Goal: Information Seeking & Learning: Learn about a topic

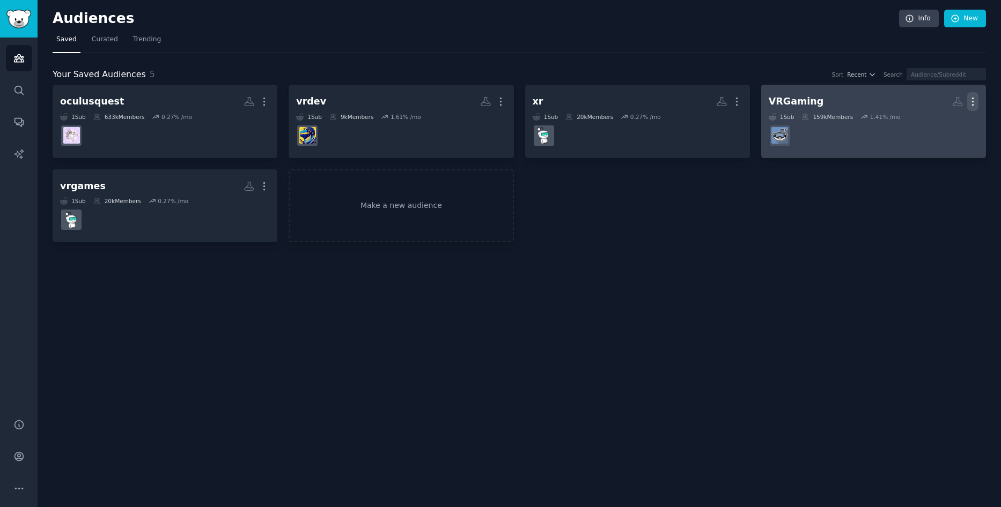
click at [974, 99] on icon "button" at bounding box center [972, 101] width 11 height 11
click at [954, 119] on p "Delete" at bounding box center [943, 124] width 25 height 11
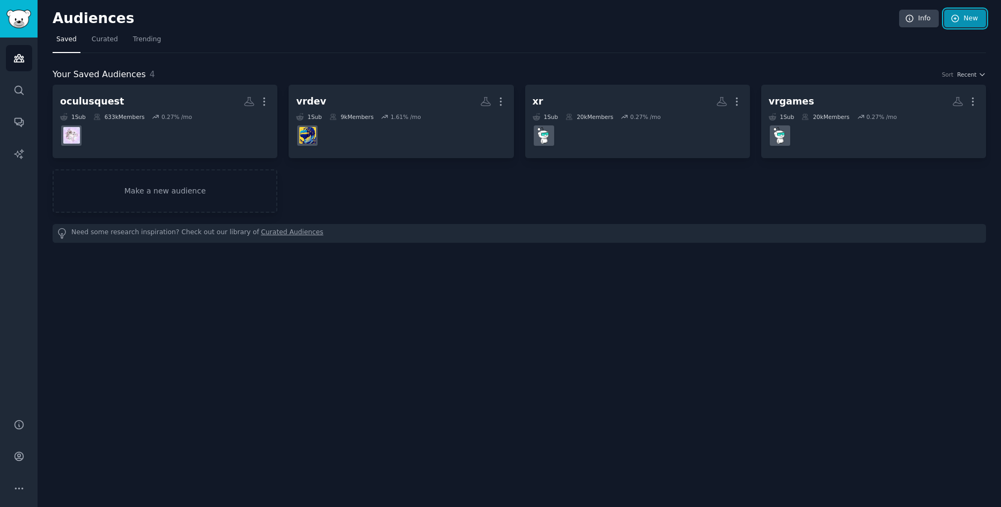
click at [961, 24] on link "New" at bounding box center [965, 19] width 42 height 18
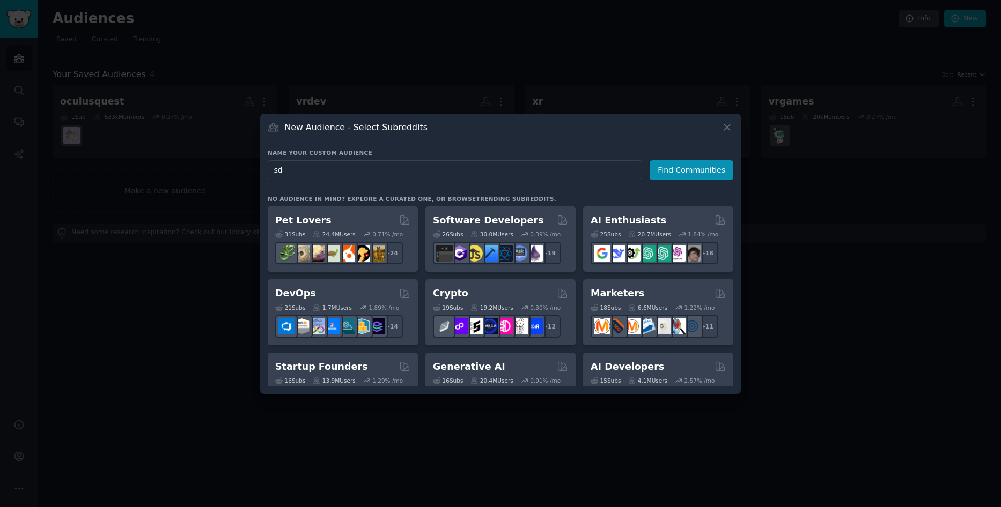
type input "s"
type input "smartglasses"
click button "Find Communities" at bounding box center [691, 170] width 84 height 20
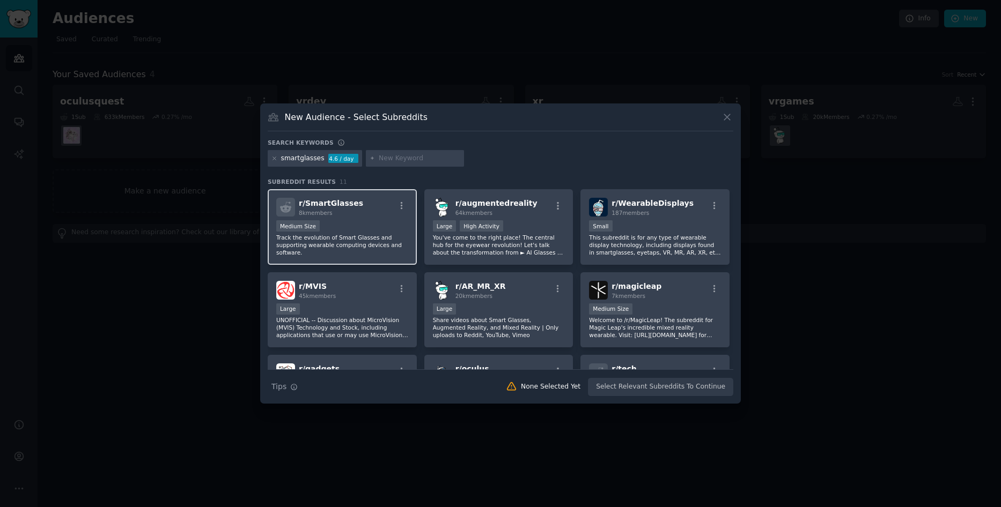
click at [341, 205] on span "r/ SmartGlasses" at bounding box center [331, 203] width 64 height 9
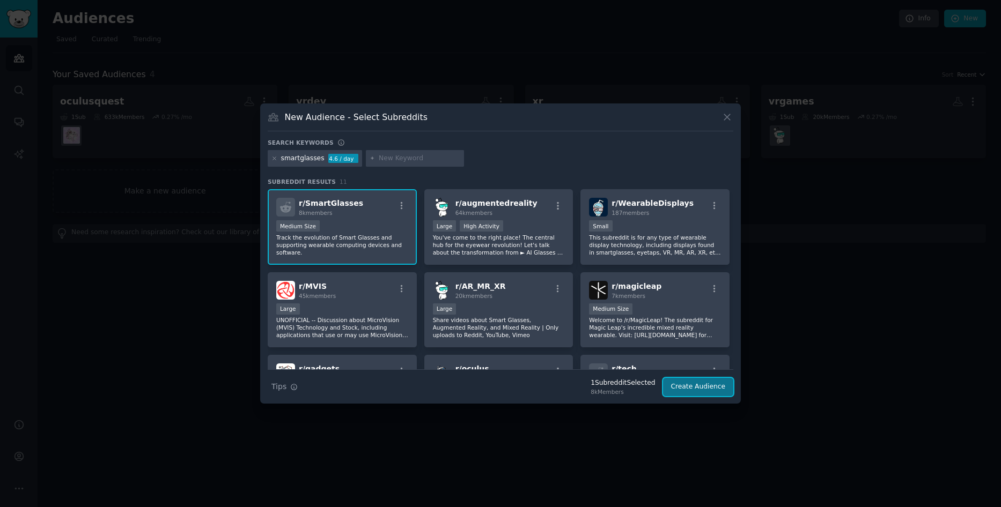
click at [697, 393] on button "Create Audience" at bounding box center [698, 387] width 71 height 18
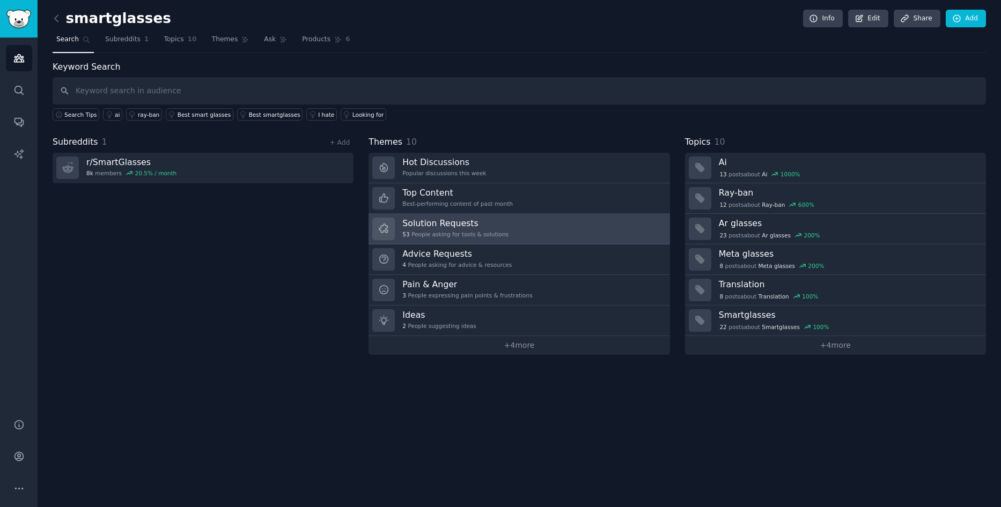
click at [564, 236] on link "Solution Requests 53 People asking for tools & solutions" at bounding box center [518, 229] width 301 height 31
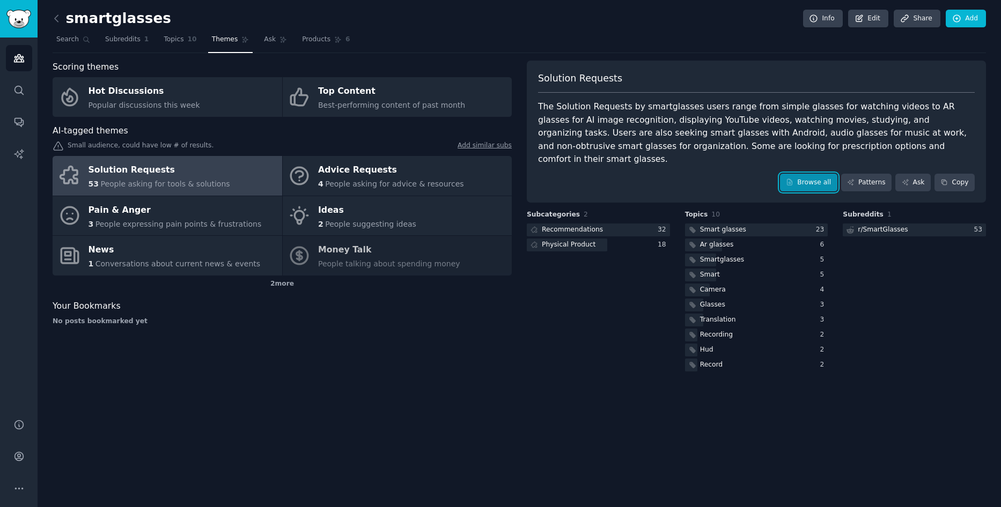
click at [822, 174] on link "Browse all" at bounding box center [808, 183] width 57 height 18
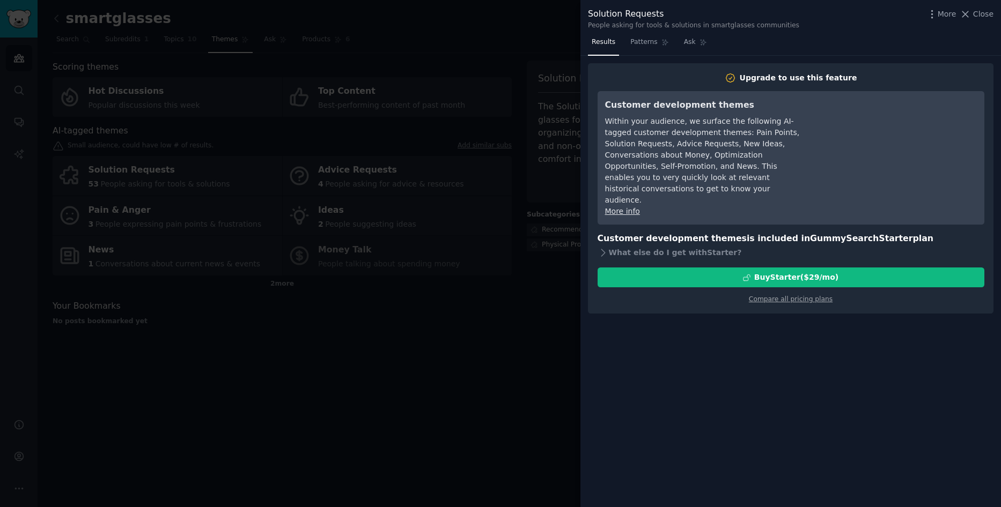
click at [476, 371] on div at bounding box center [500, 253] width 1001 height 507
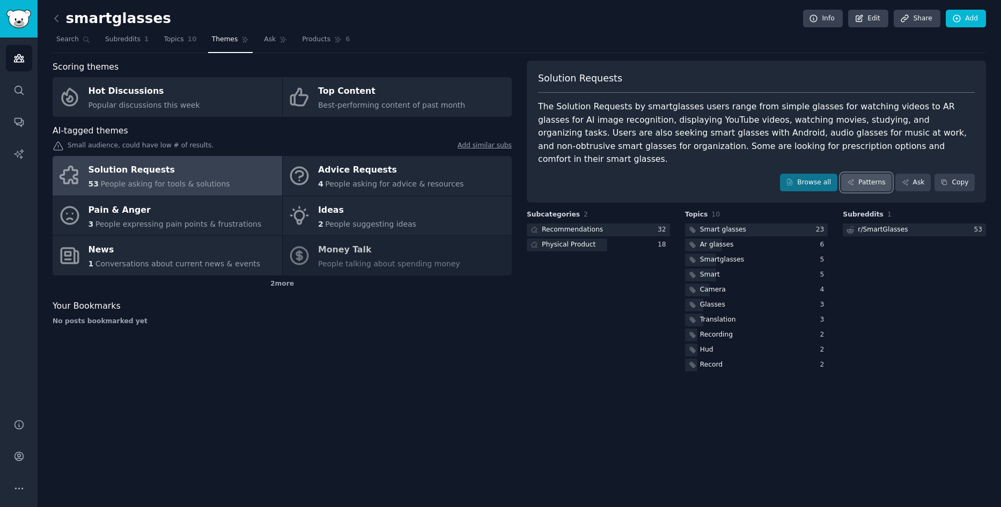
click at [887, 174] on link "Patterns" at bounding box center [866, 183] width 50 height 18
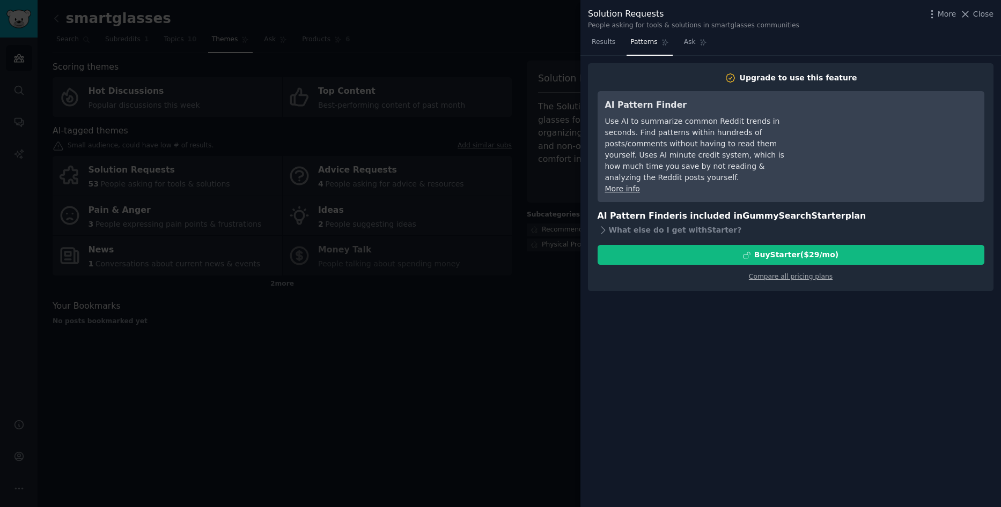
click at [541, 339] on div at bounding box center [500, 253] width 1001 height 507
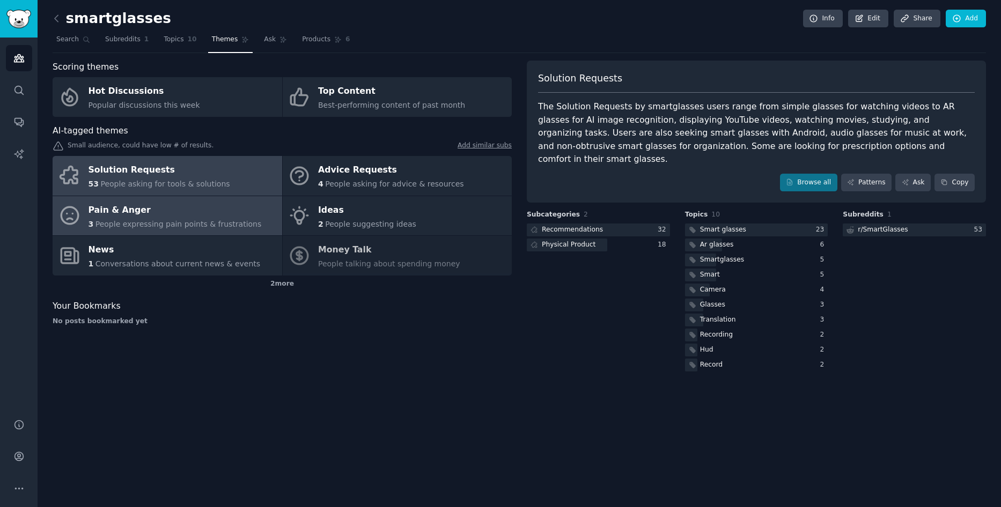
click at [169, 216] on div "Pain & Anger" at bounding box center [174, 210] width 173 height 17
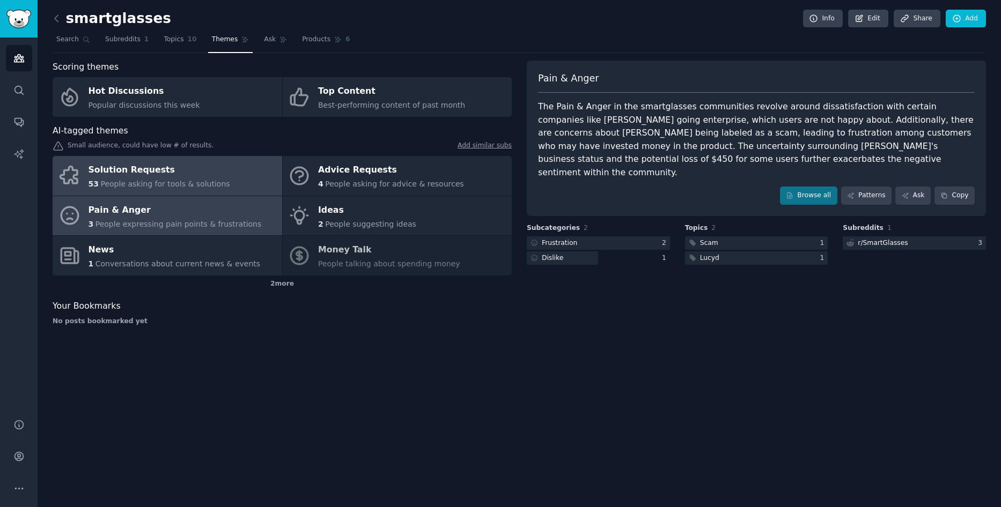
click at [156, 183] on span "People asking for tools & solutions" at bounding box center [164, 184] width 129 height 9
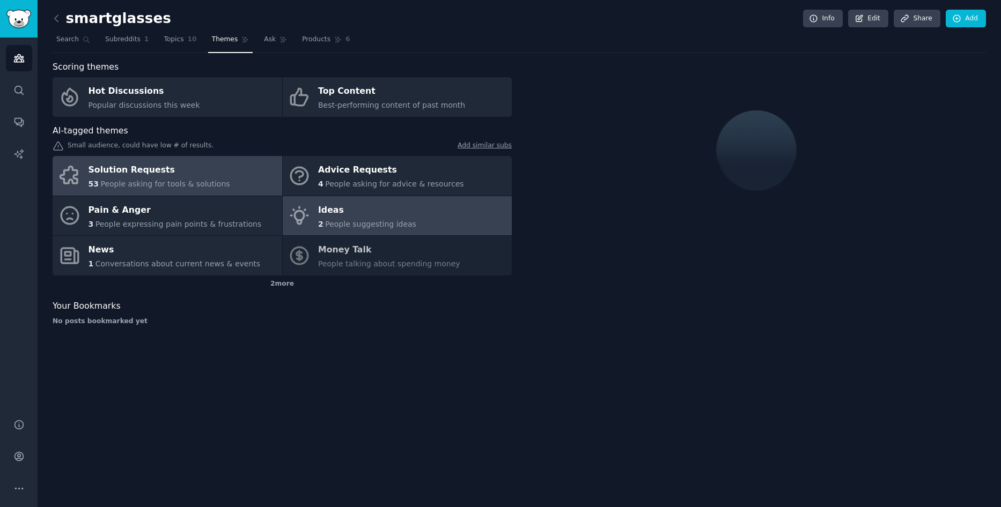
click at [344, 224] on span "People suggesting ideas" at bounding box center [370, 224] width 91 height 9
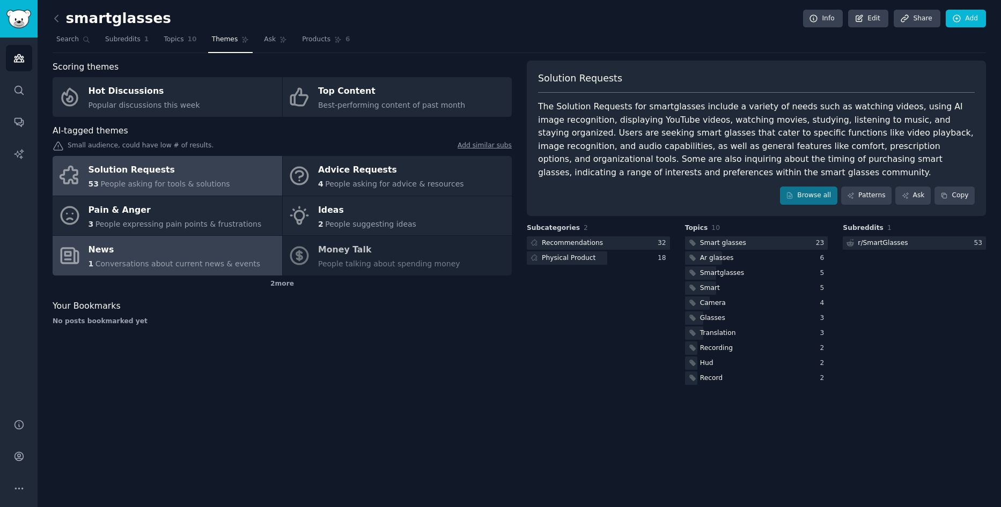
click at [203, 257] on div "News" at bounding box center [174, 250] width 172 height 17
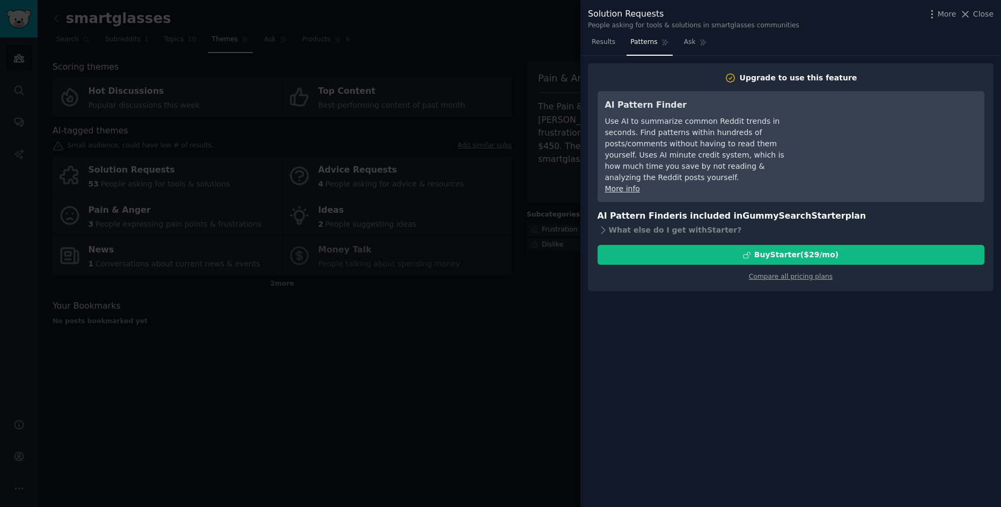
click at [56, 13] on div at bounding box center [500, 253] width 1001 height 507
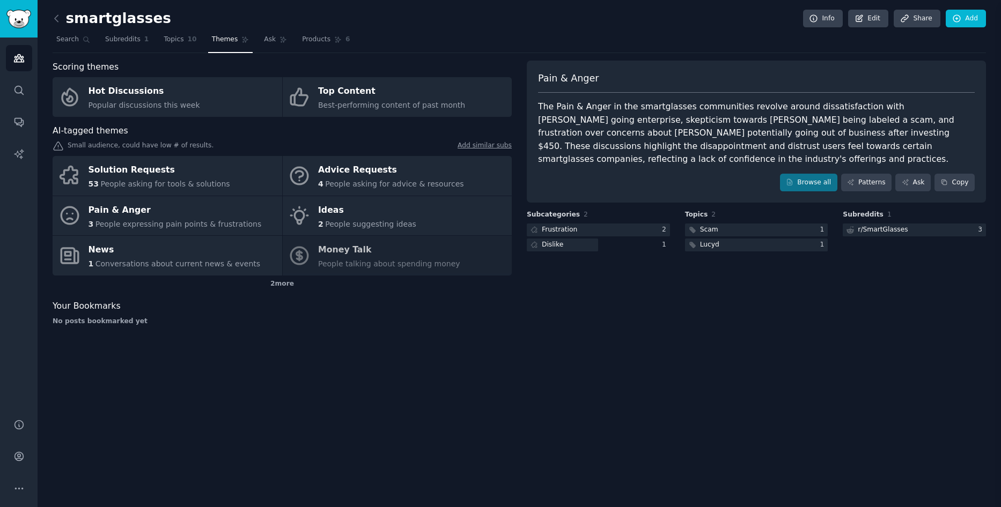
click at [56, 19] on icon at bounding box center [56, 18] width 11 height 11
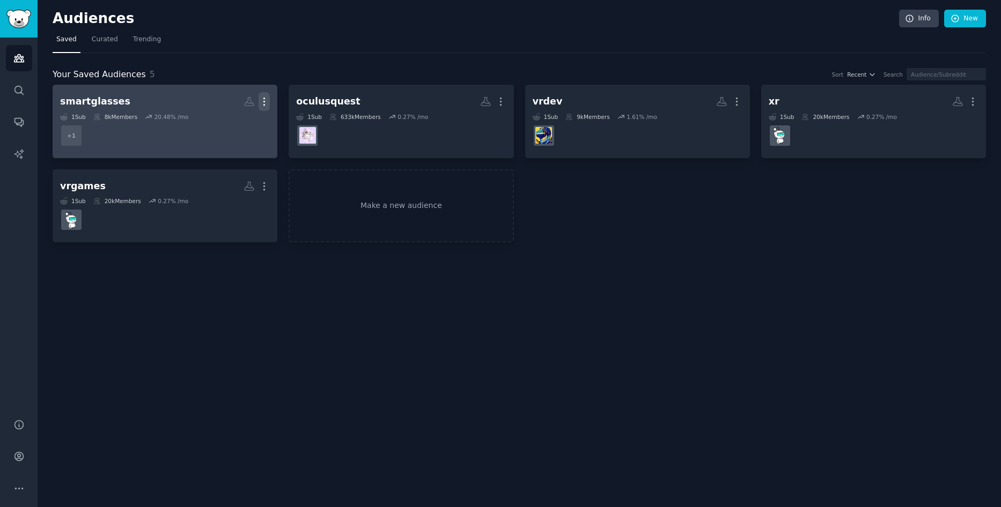
click at [269, 102] on icon "button" at bounding box center [263, 101] width 11 height 11
click at [245, 124] on p "Delete" at bounding box center [235, 124] width 25 height 11
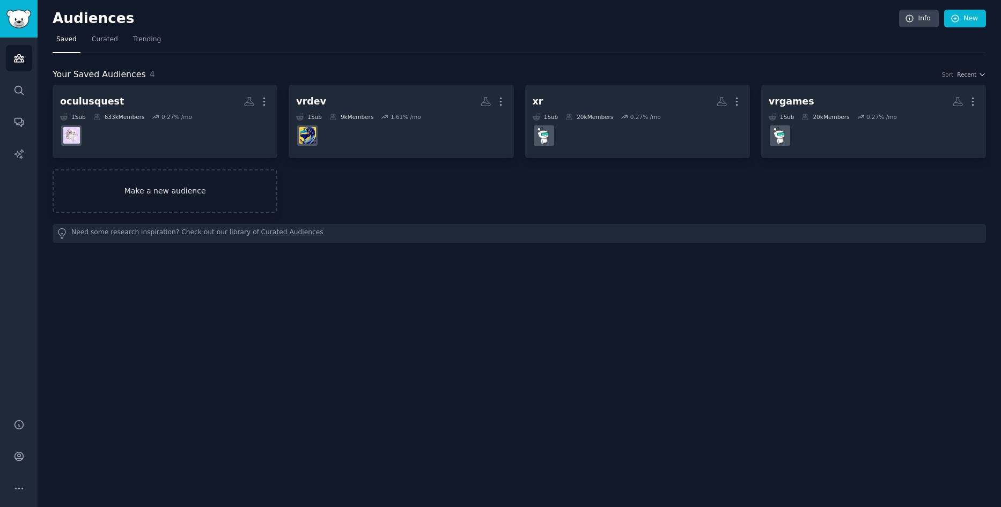
click at [261, 198] on link "Make a new audience" at bounding box center [165, 190] width 225 height 43
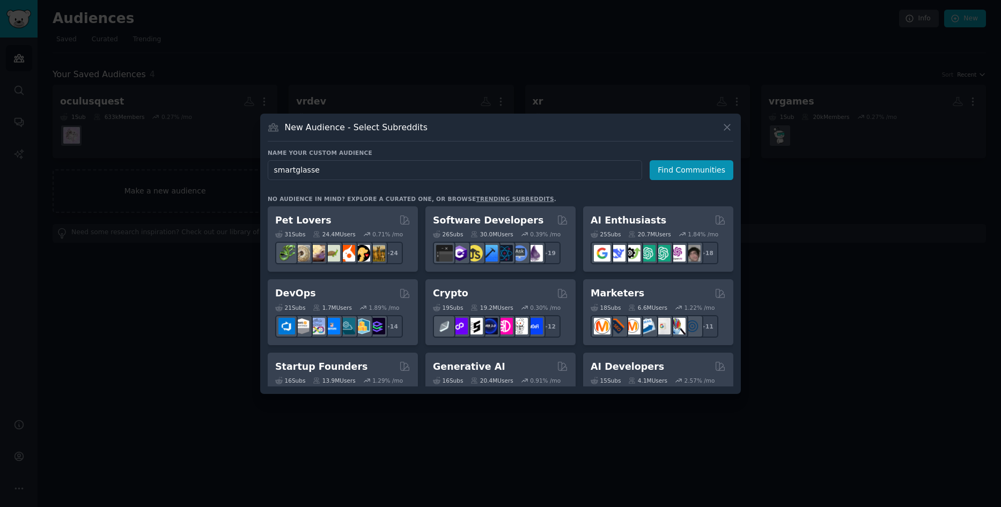
type input "smartglasses"
click button "Find Communities" at bounding box center [691, 170] width 84 height 20
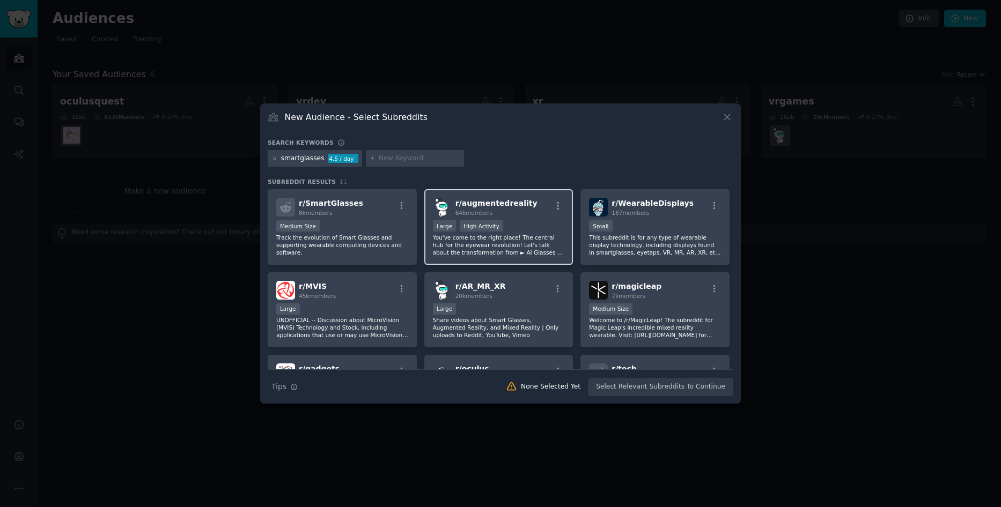
click at [521, 235] on p "You've come to the right place! The central hub for the eyewear revolution! Let…" at bounding box center [499, 245] width 132 height 23
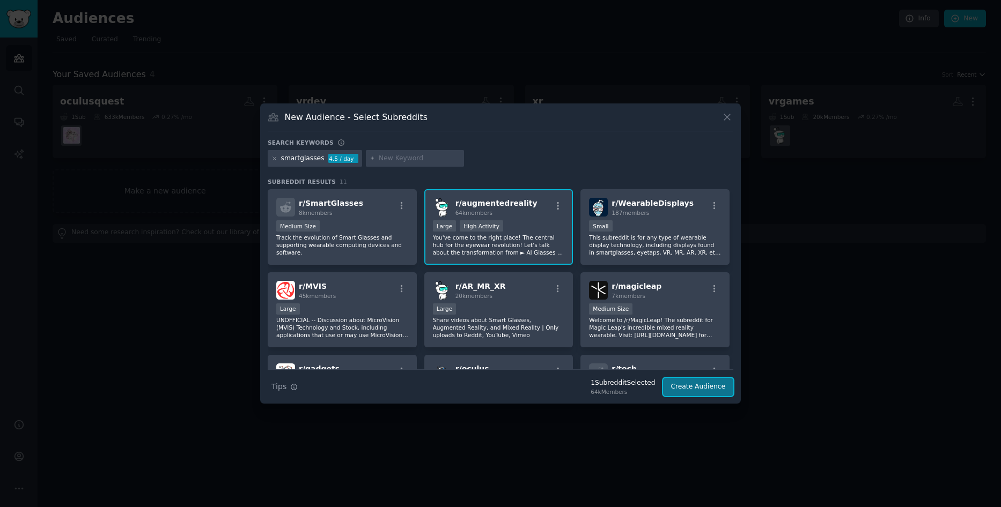
click at [701, 391] on button "Create Audience" at bounding box center [698, 387] width 71 height 18
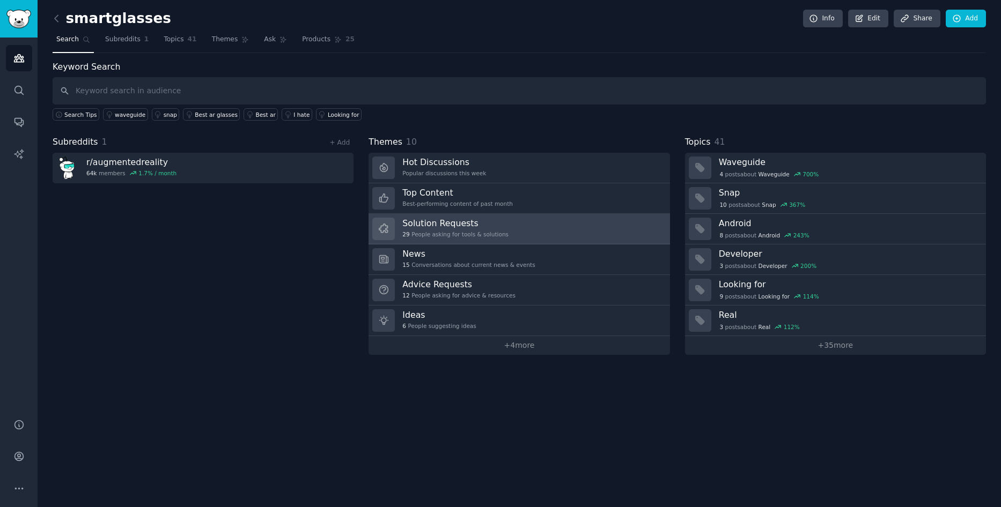
click at [419, 226] on h3 "Solution Requests" at bounding box center [455, 223] width 106 height 11
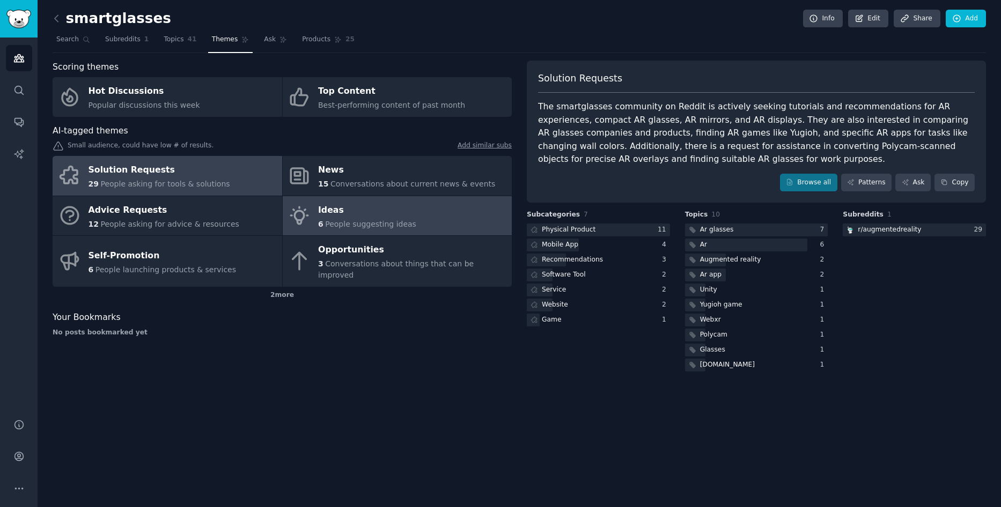
click at [395, 219] on div "6 People suggesting ideas" at bounding box center [367, 224] width 98 height 11
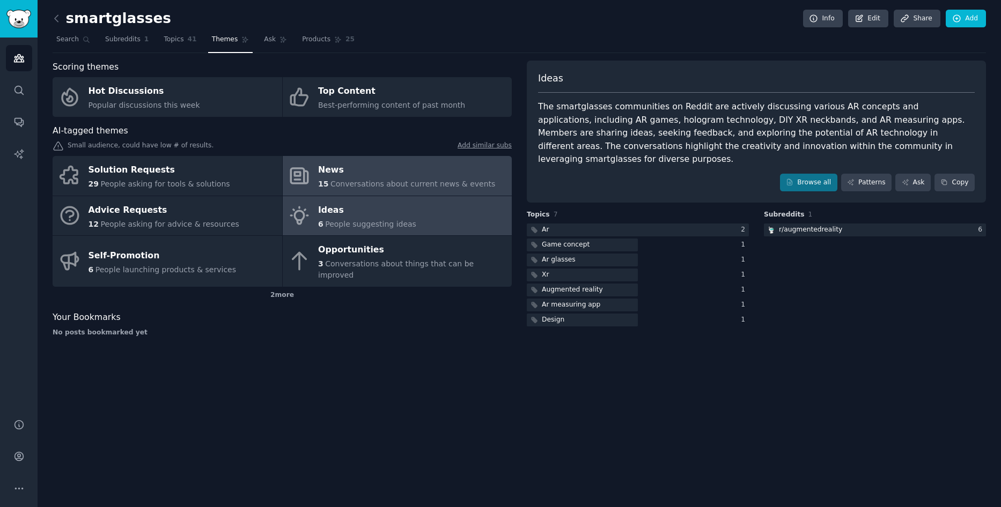
click at [451, 187] on span "Conversations about current news & events" at bounding box center [412, 184] width 165 height 9
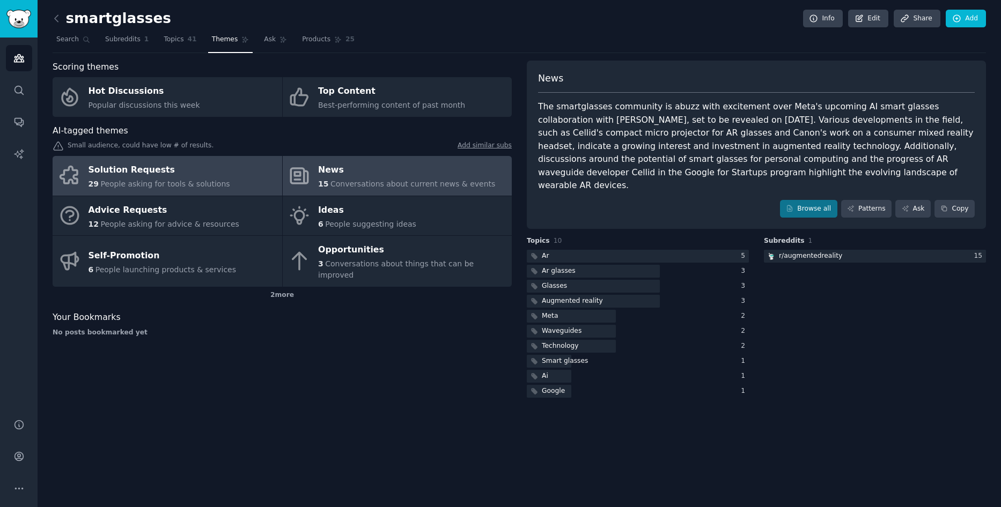
click at [202, 188] on span "People asking for tools & solutions" at bounding box center [164, 184] width 129 height 9
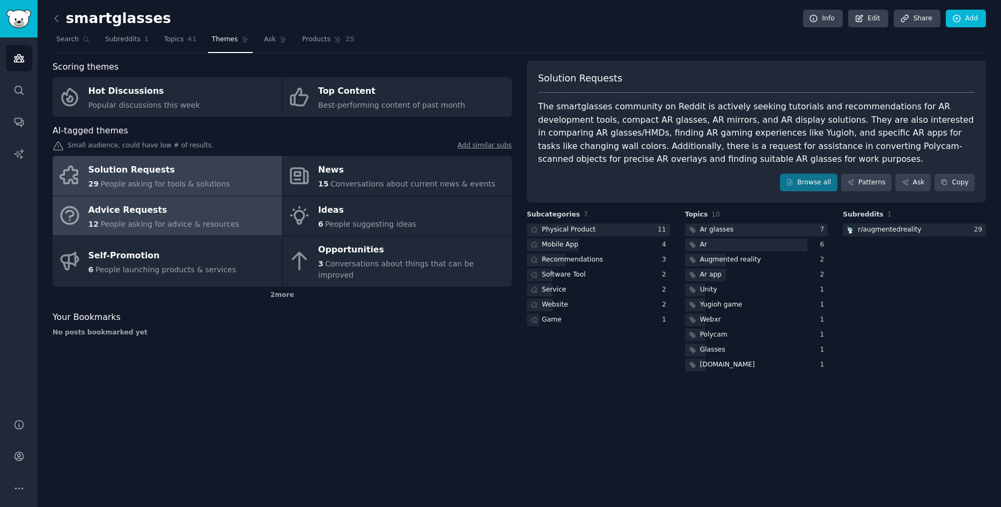
click at [174, 220] on span "People asking for advice & resources" at bounding box center [169, 224] width 138 height 9
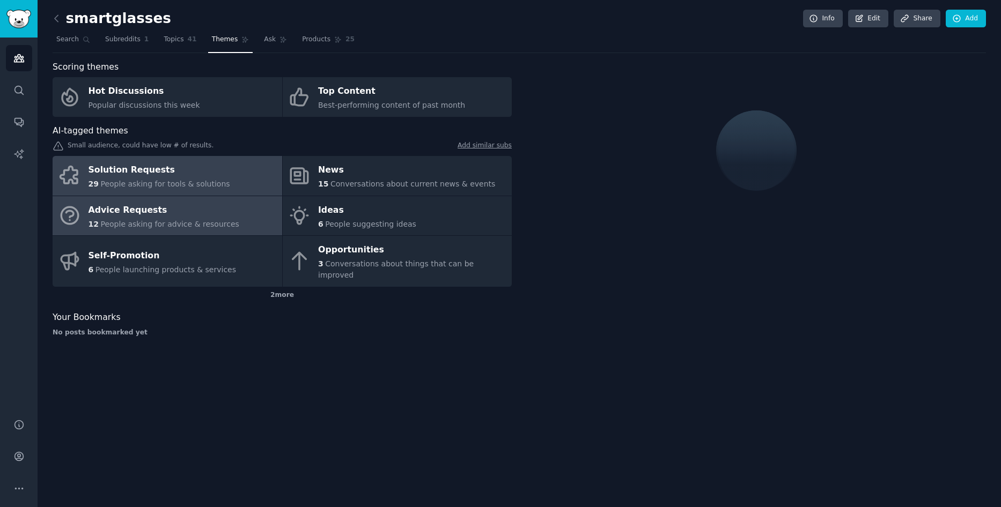
click at [171, 184] on span "People asking for tools & solutions" at bounding box center [164, 184] width 129 height 9
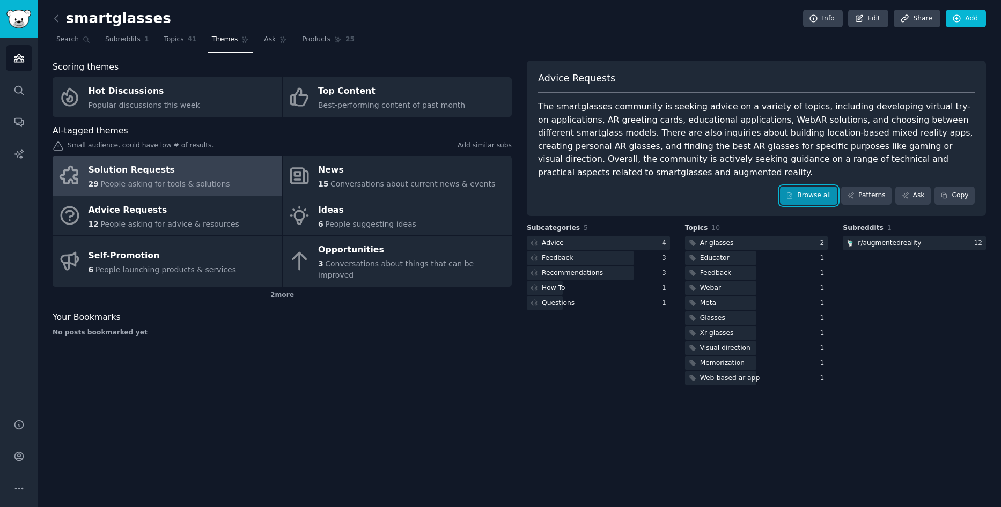
click at [822, 187] on link "Browse all" at bounding box center [808, 196] width 57 height 18
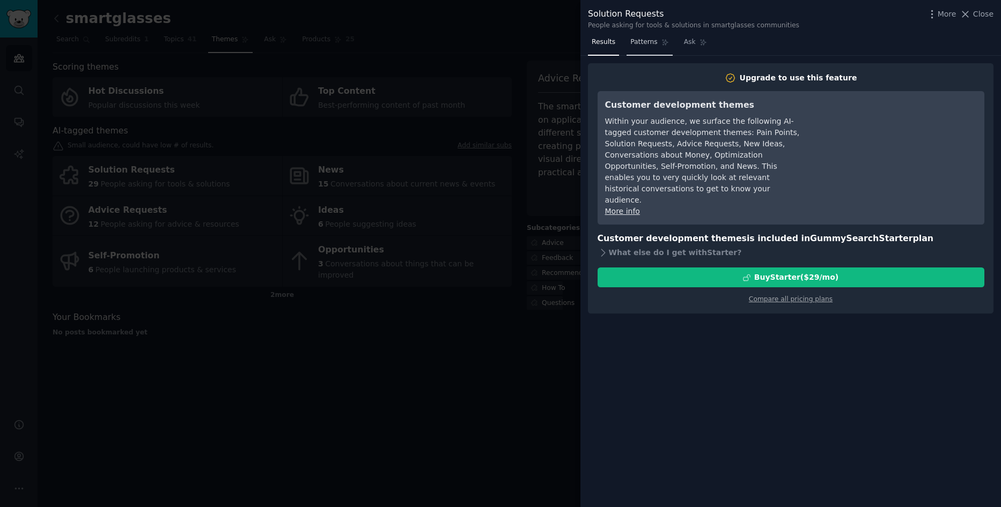
click at [633, 41] on span "Patterns" at bounding box center [643, 43] width 27 height 10
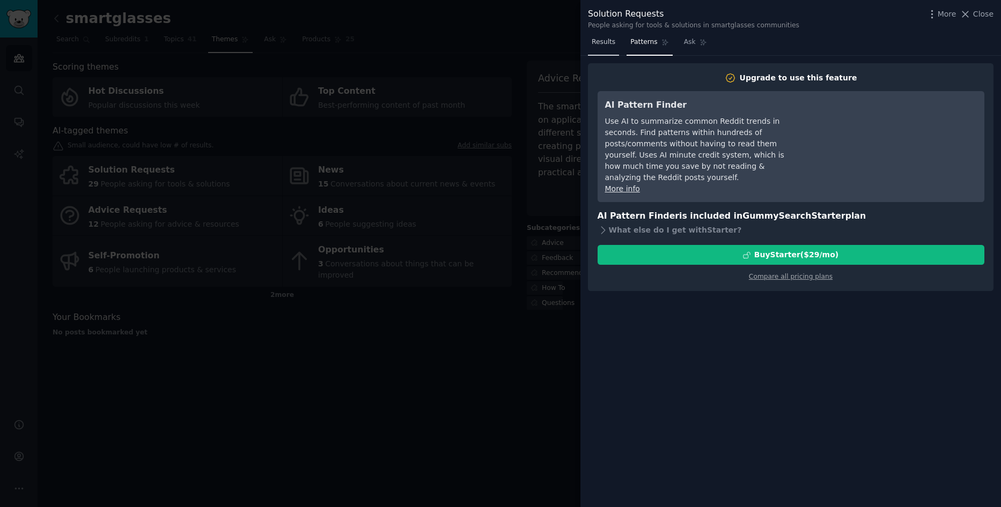
click at [601, 42] on span "Results" at bounding box center [603, 43] width 24 height 10
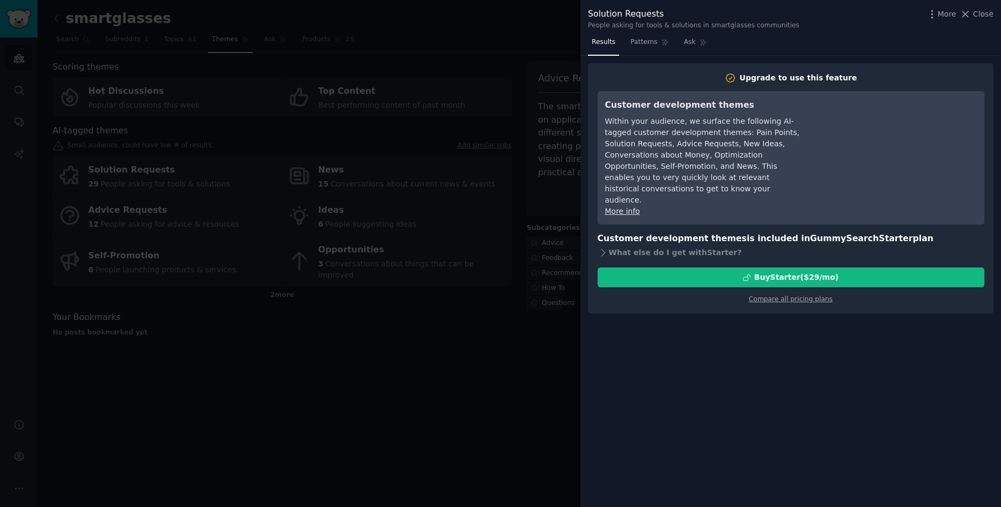
click at [541, 329] on div at bounding box center [500, 253] width 1001 height 507
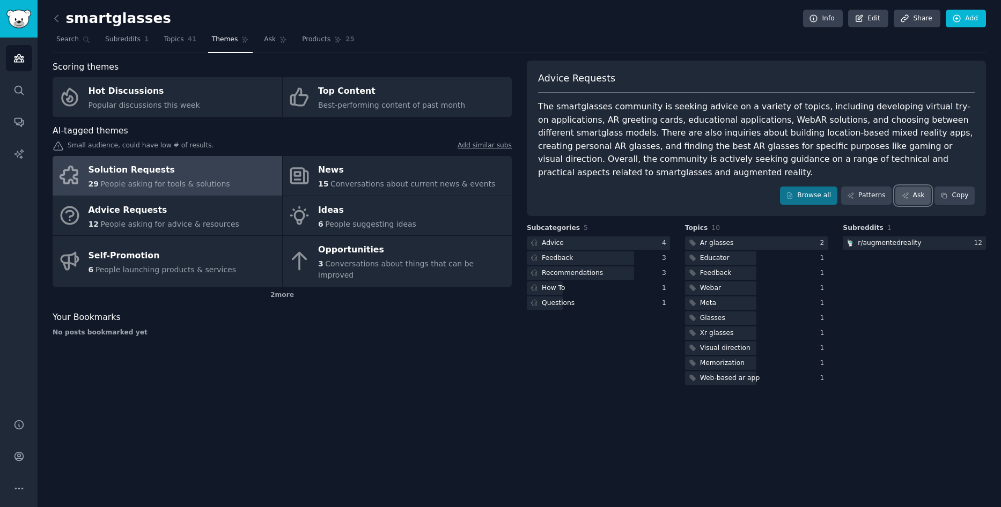
click at [914, 187] on link "Ask" at bounding box center [912, 196] width 35 height 18
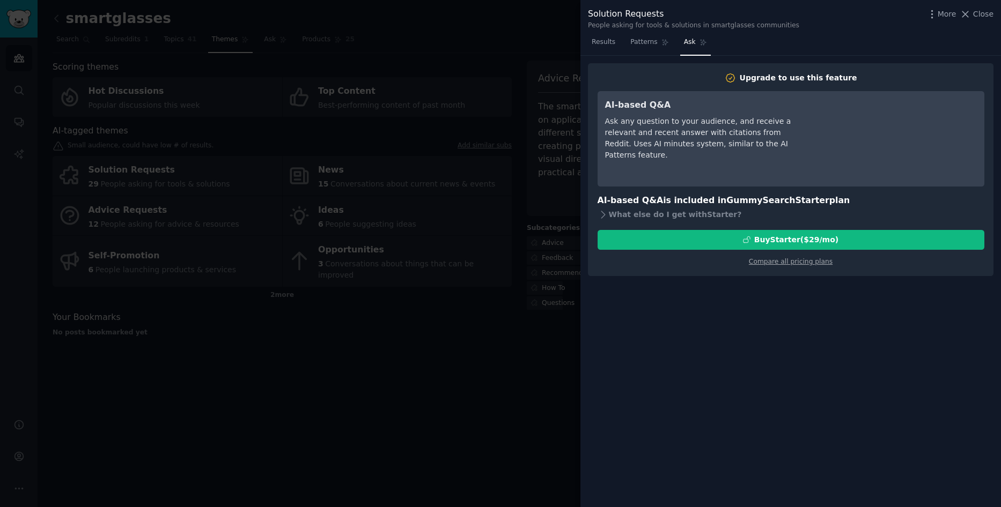
click at [508, 355] on div at bounding box center [500, 253] width 1001 height 507
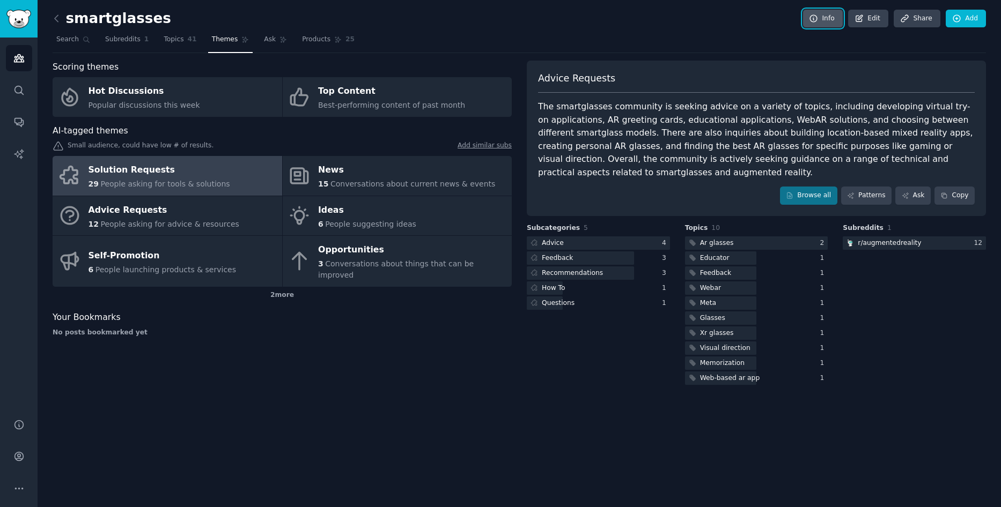
click at [816, 18] on icon at bounding box center [814, 19] width 10 height 10
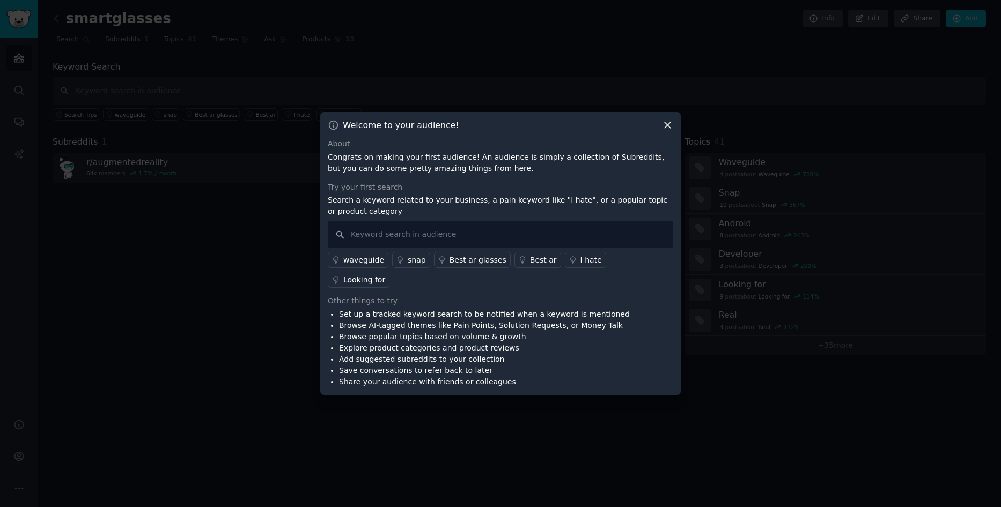
click at [300, 266] on div at bounding box center [500, 253] width 1001 height 507
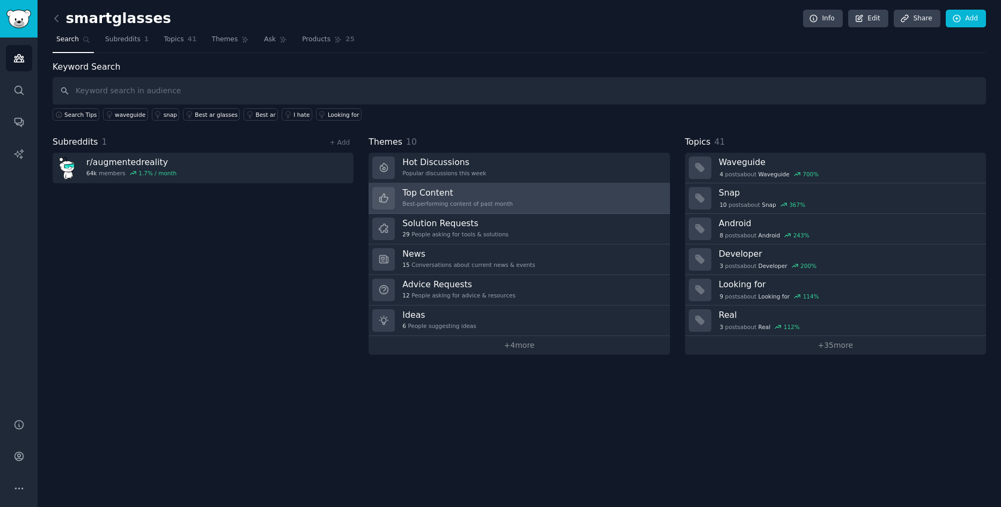
click at [461, 206] on div "Best-performing content of past month" at bounding box center [457, 204] width 110 height 8
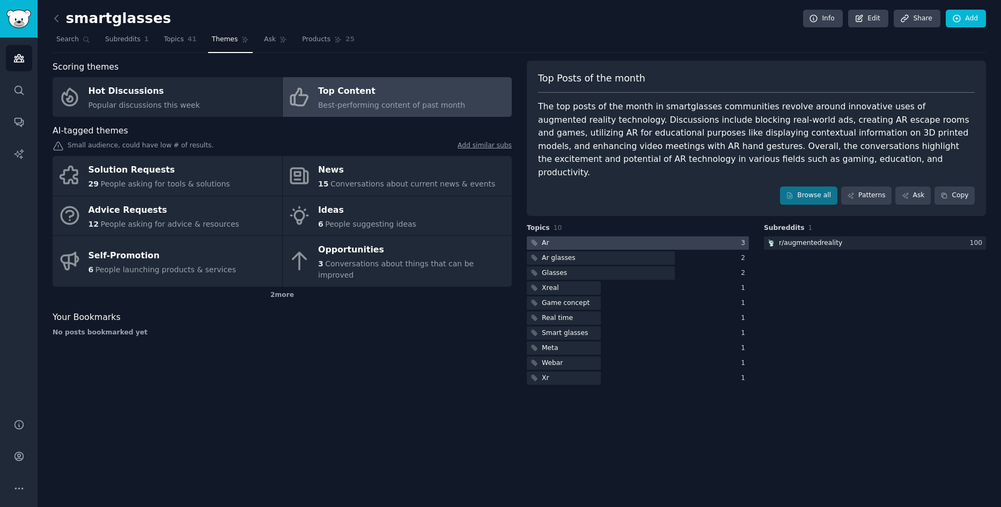
click at [593, 236] on div at bounding box center [638, 242] width 222 height 13
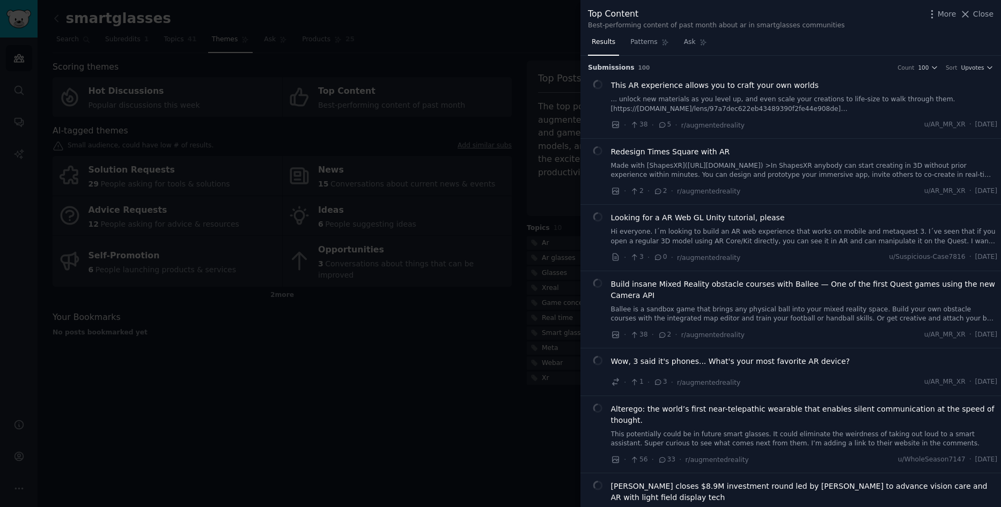
click at [277, 359] on div at bounding box center [500, 253] width 1001 height 507
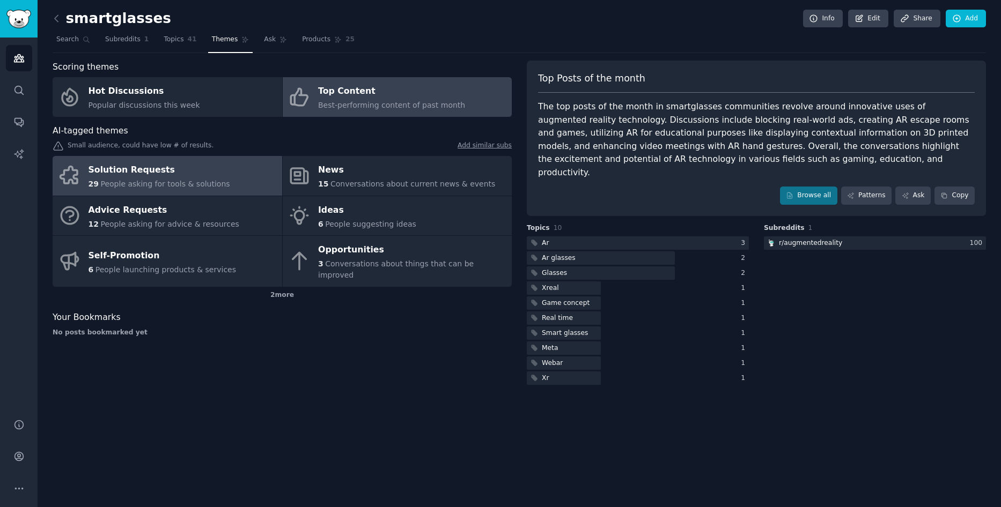
click at [153, 184] on span "People asking for tools & solutions" at bounding box center [164, 184] width 129 height 9
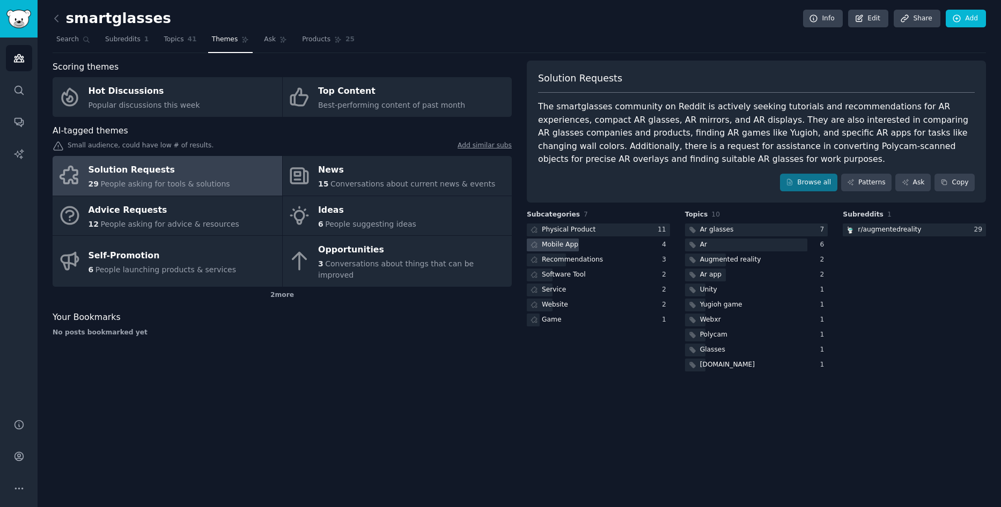
click at [565, 245] on div "Mobile App" at bounding box center [560, 245] width 36 height 10
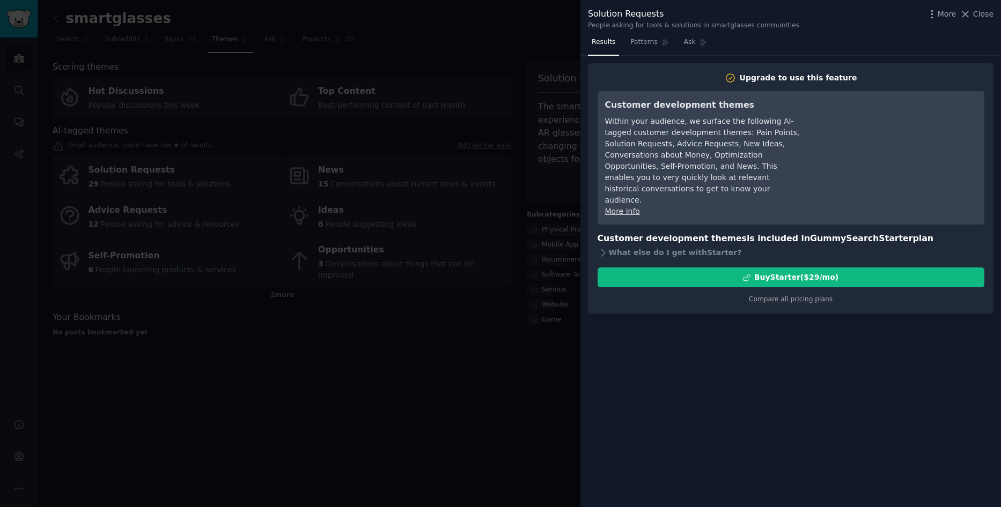
click at [394, 374] on div at bounding box center [500, 253] width 1001 height 507
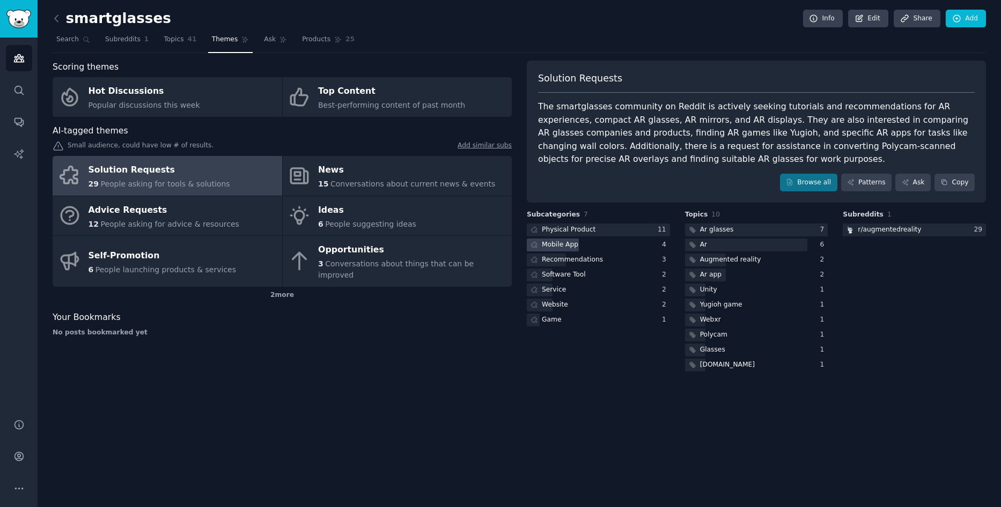
click at [549, 245] on div "Mobile App" at bounding box center [560, 245] width 36 height 10
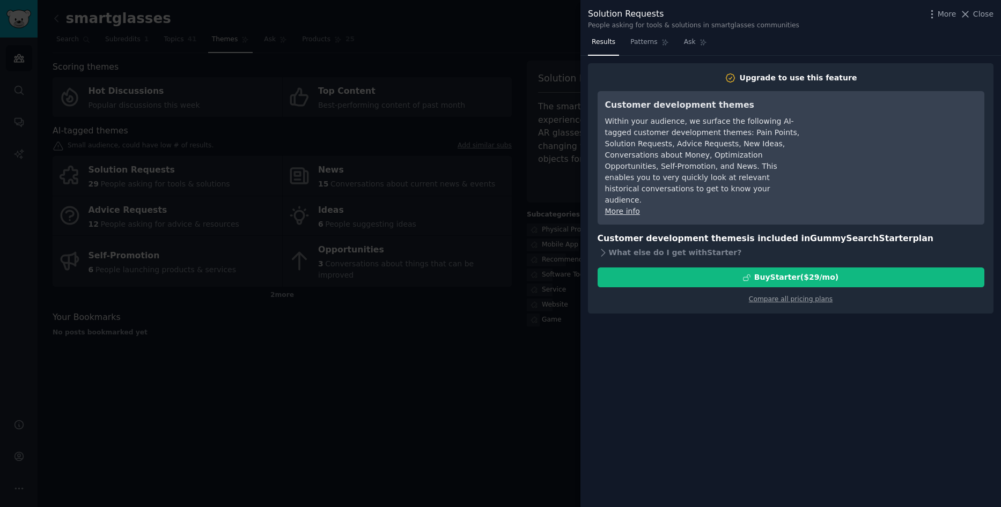
click at [413, 322] on div at bounding box center [500, 253] width 1001 height 507
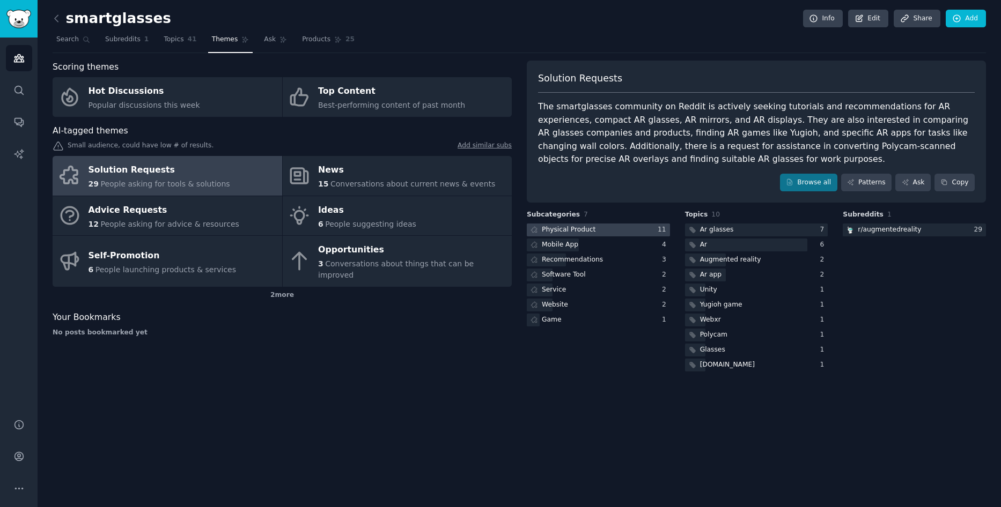
click at [572, 232] on div "Physical Product" at bounding box center [569, 230] width 54 height 10
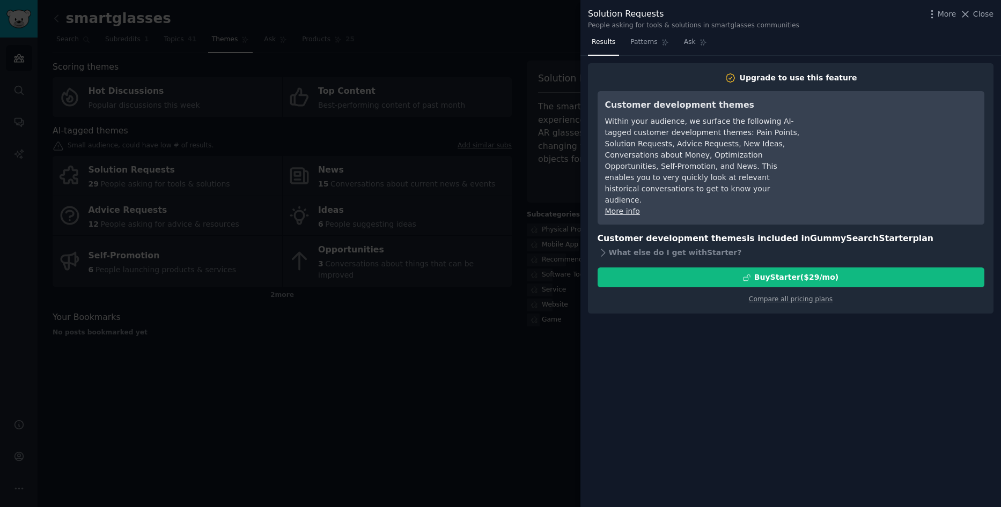
click at [409, 364] on div at bounding box center [500, 253] width 1001 height 507
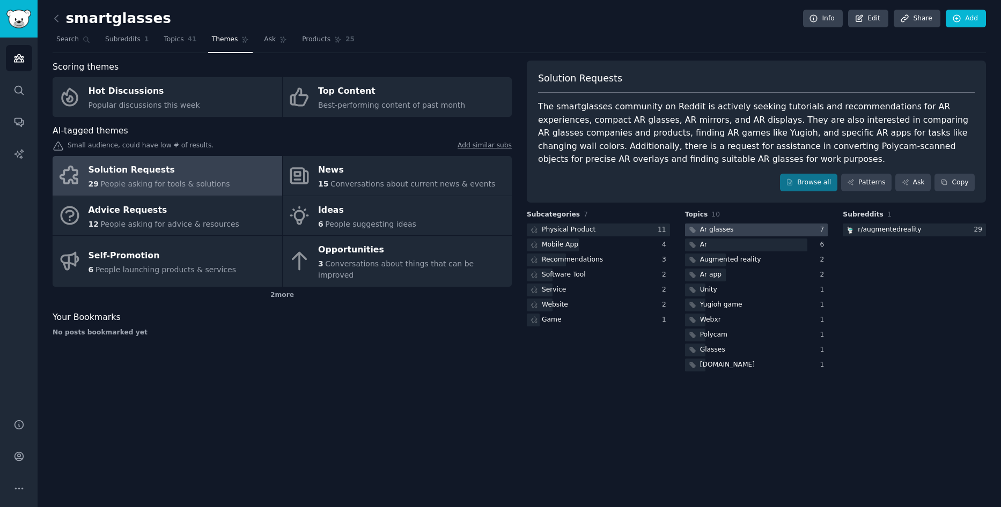
click at [759, 228] on div at bounding box center [756, 230] width 143 height 13
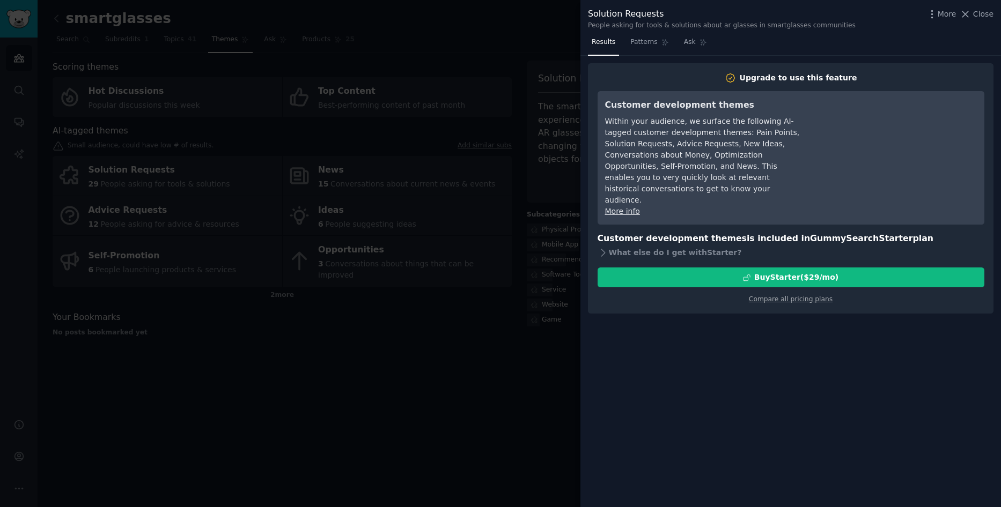
click at [462, 350] on div at bounding box center [500, 253] width 1001 height 507
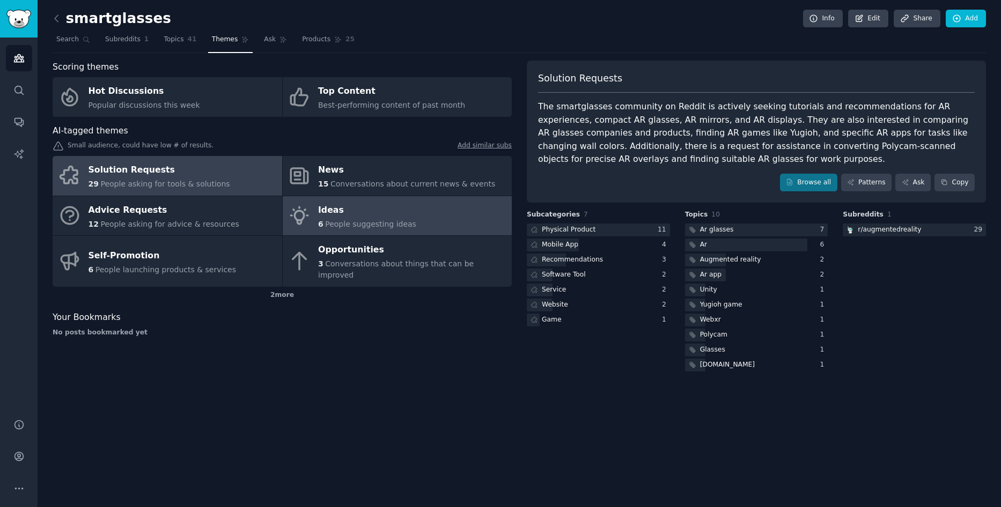
click at [364, 218] on div "Ideas" at bounding box center [367, 210] width 98 height 17
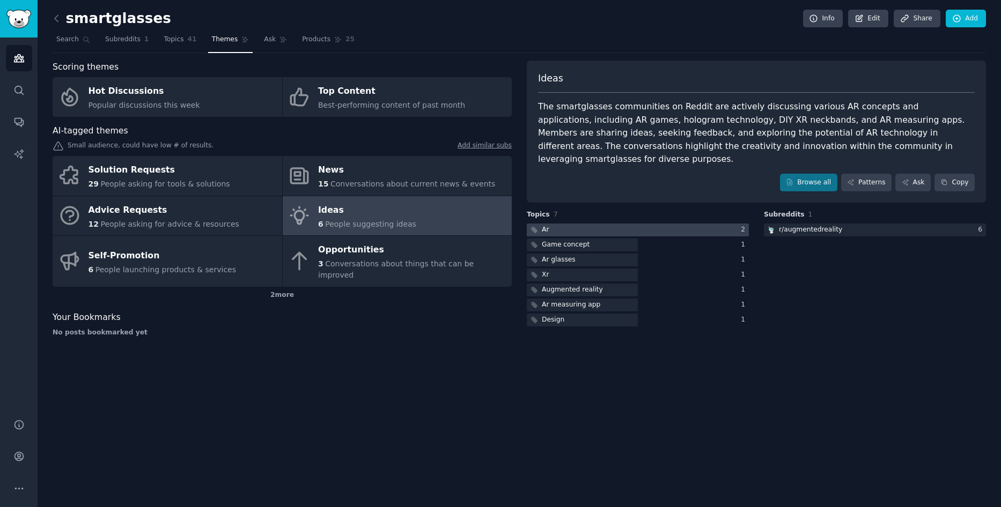
click at [558, 224] on div at bounding box center [638, 230] width 222 height 13
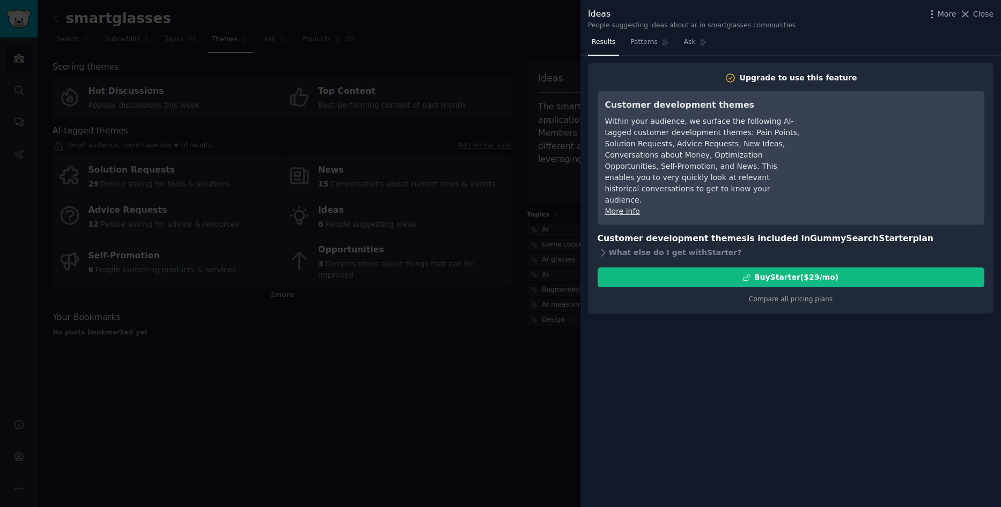
click at [468, 372] on div at bounding box center [500, 253] width 1001 height 507
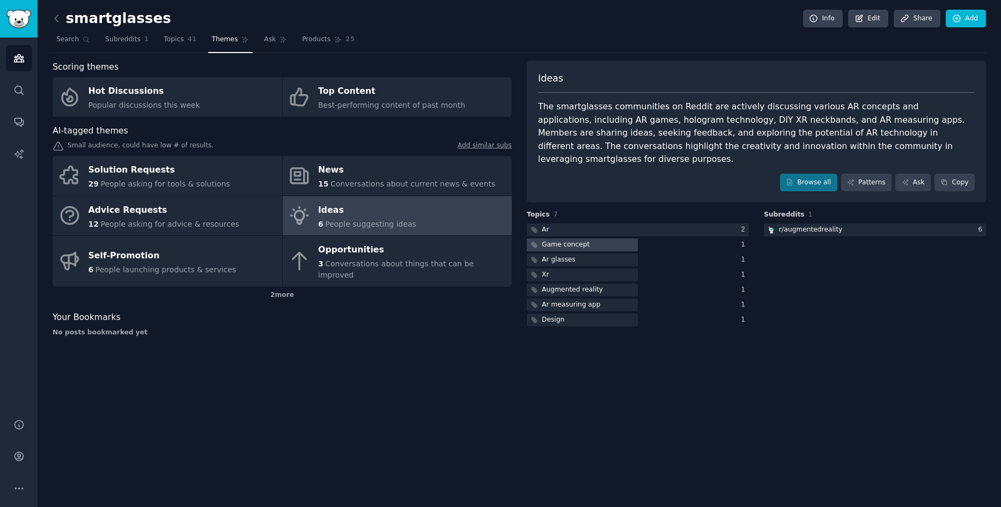
click at [605, 239] on div at bounding box center [582, 245] width 111 height 13
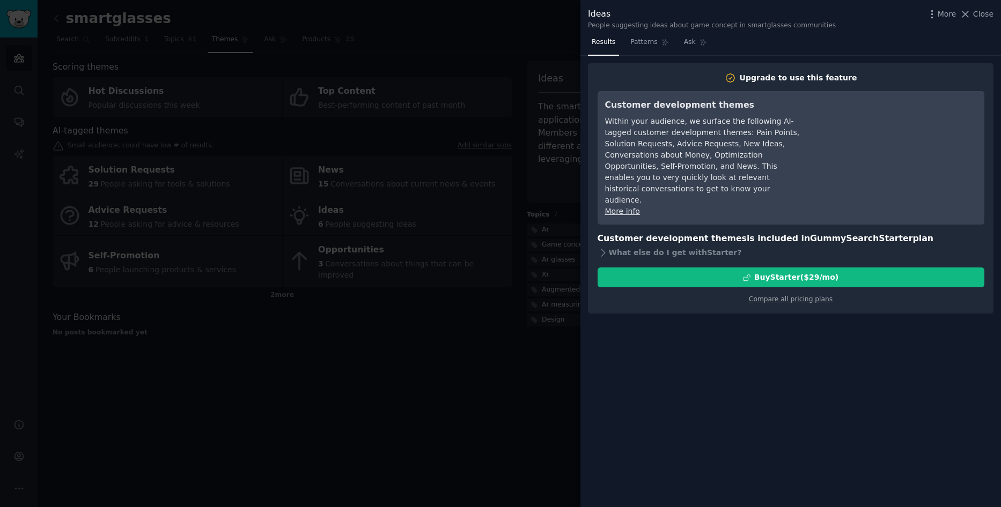
click at [492, 397] on div at bounding box center [500, 253] width 1001 height 507
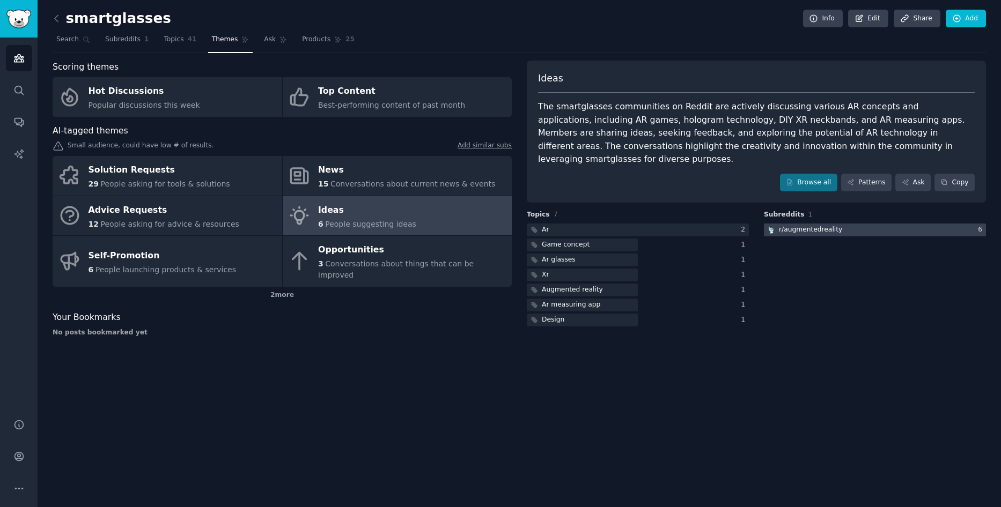
click at [872, 224] on div at bounding box center [875, 230] width 222 height 13
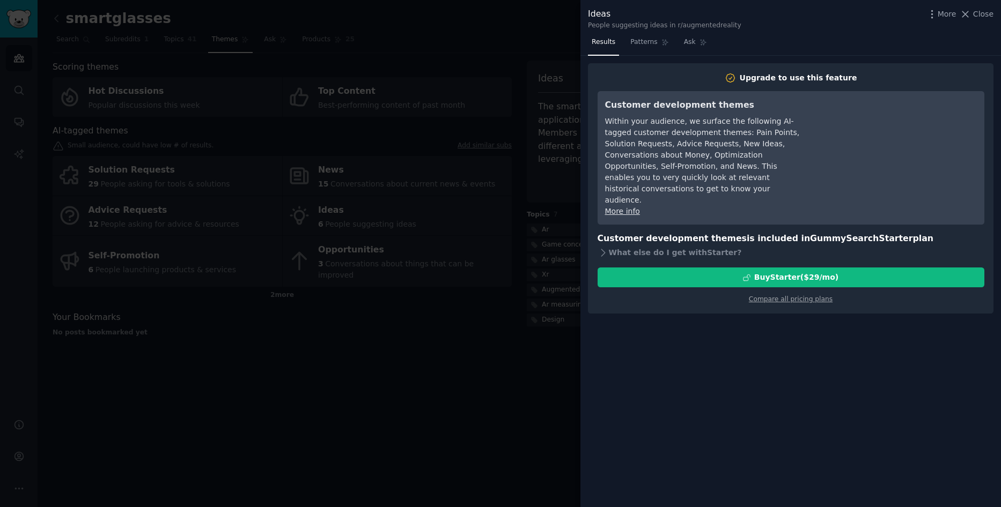
click at [476, 364] on div at bounding box center [500, 253] width 1001 height 507
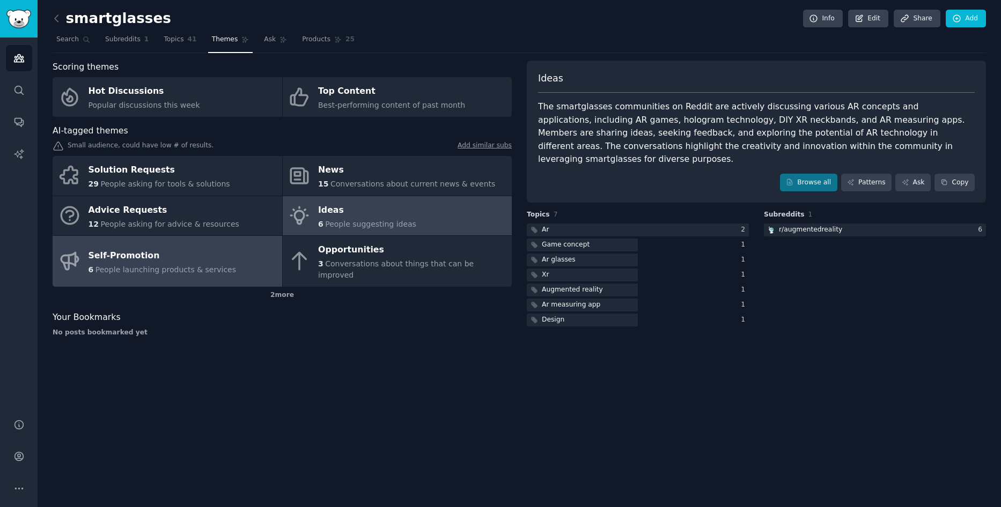
click at [201, 251] on div "Self-Promotion" at bounding box center [162, 255] width 148 height 17
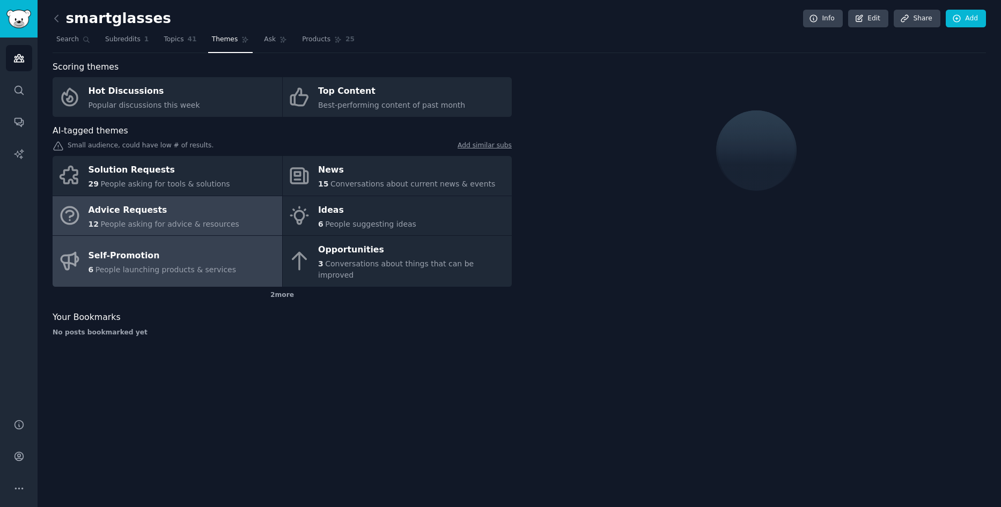
click at [236, 210] on link "Advice Requests 12 People asking for advice & resources" at bounding box center [167, 216] width 229 height 40
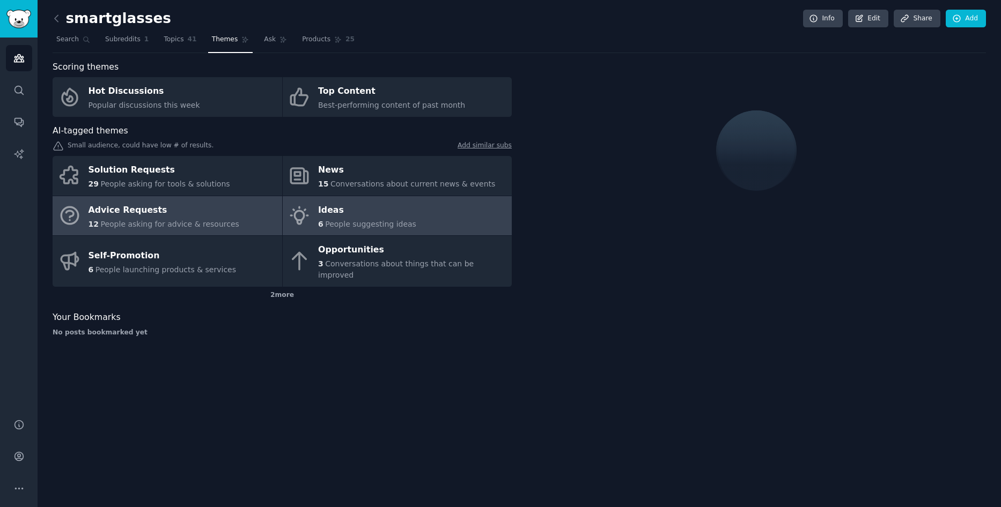
click at [354, 214] on div "Ideas" at bounding box center [367, 210] width 98 height 17
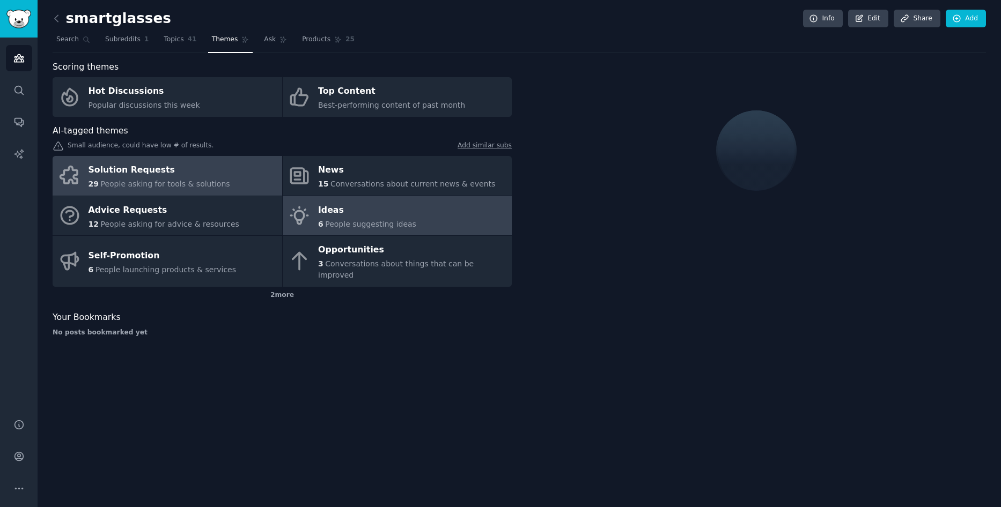
click at [241, 182] on link "Solution Requests 29 People asking for tools & solutions" at bounding box center [167, 176] width 229 height 40
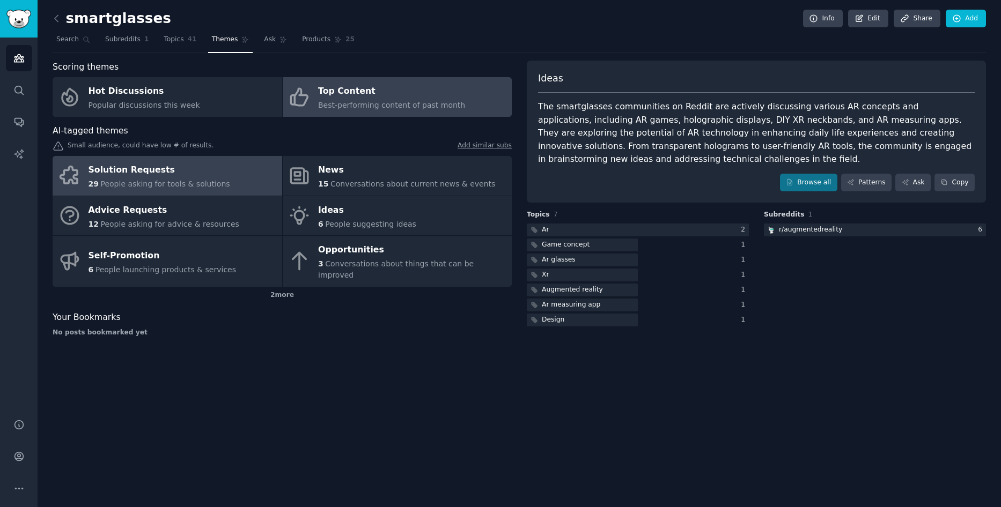
click at [349, 92] on div "Top Content" at bounding box center [391, 91] width 147 height 17
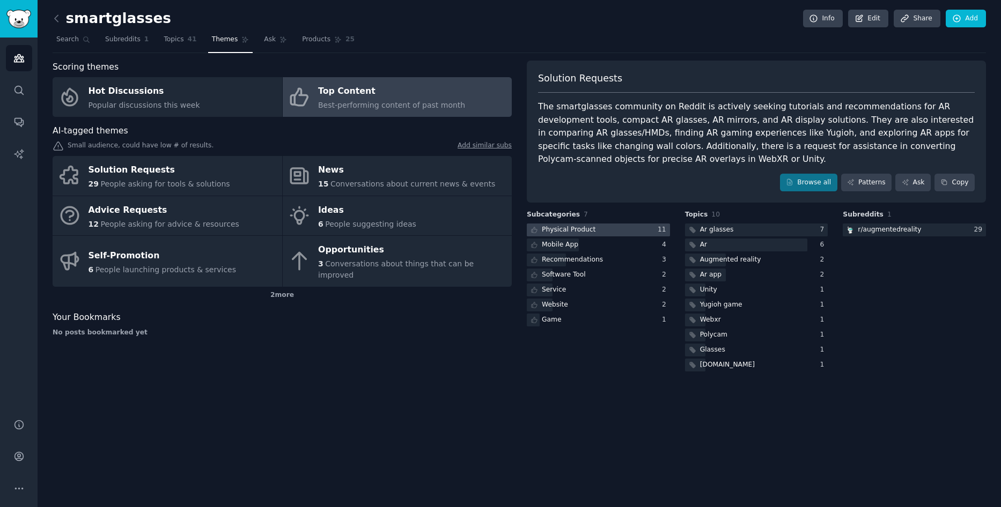
click at [554, 235] on div "Physical Product" at bounding box center [562, 230] width 71 height 13
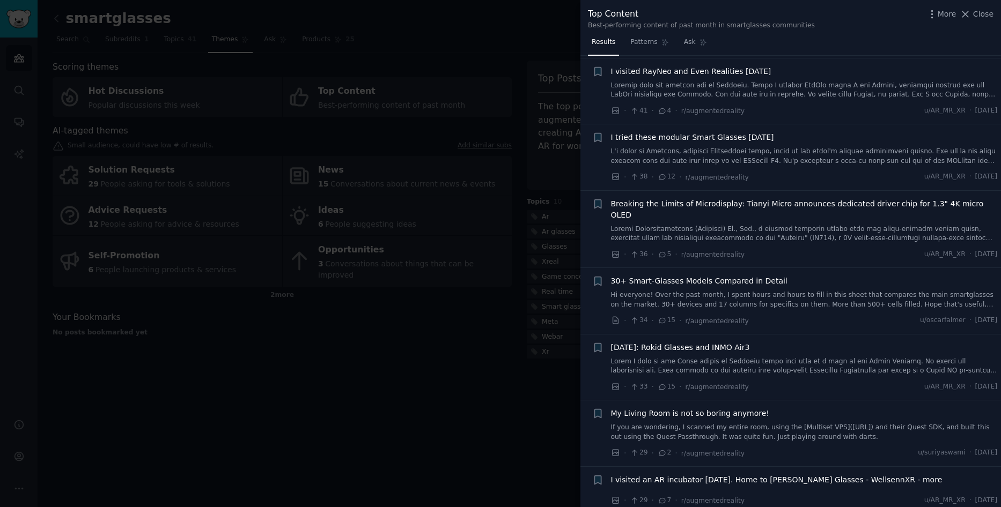
scroll to position [1072, 0]
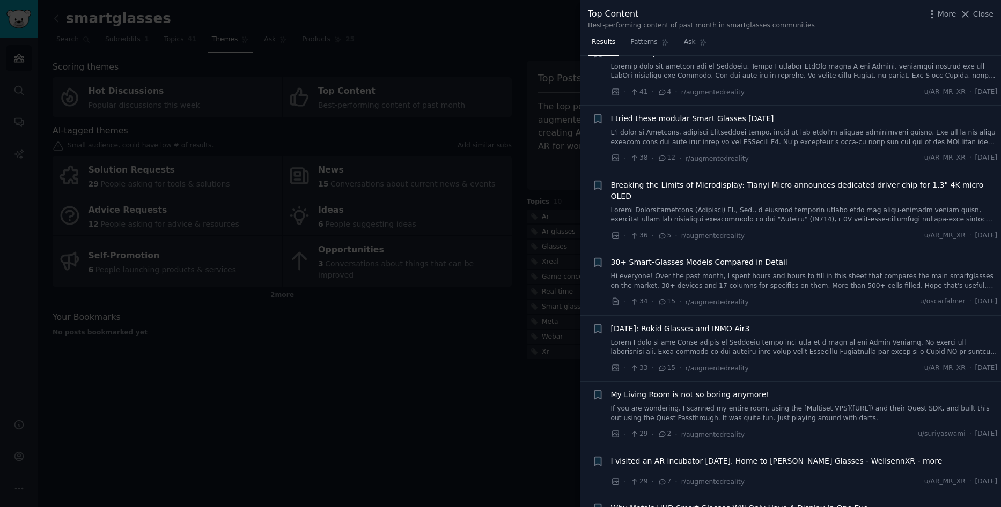
click at [650, 257] on span "30+ Smart-Glasses Models Compared in Detail" at bounding box center [699, 262] width 176 height 11
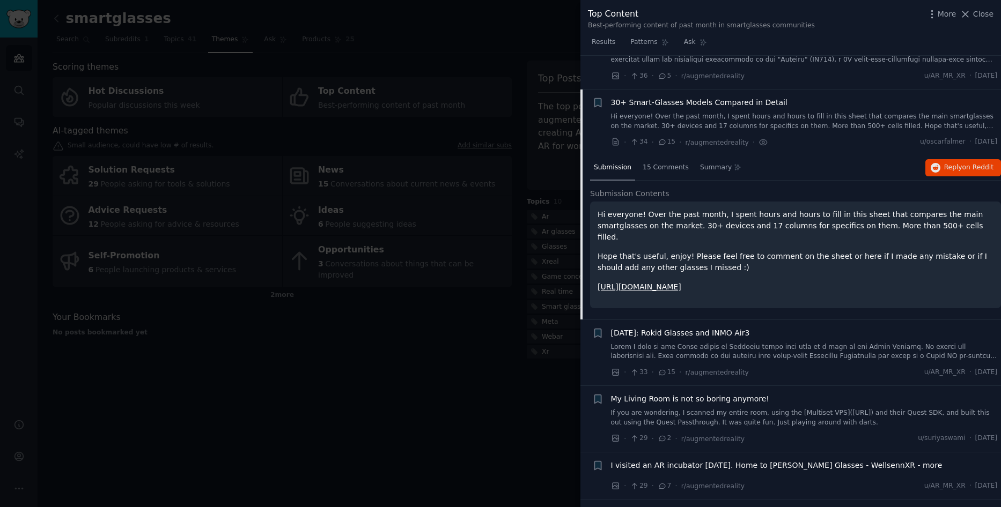
scroll to position [1253, 0]
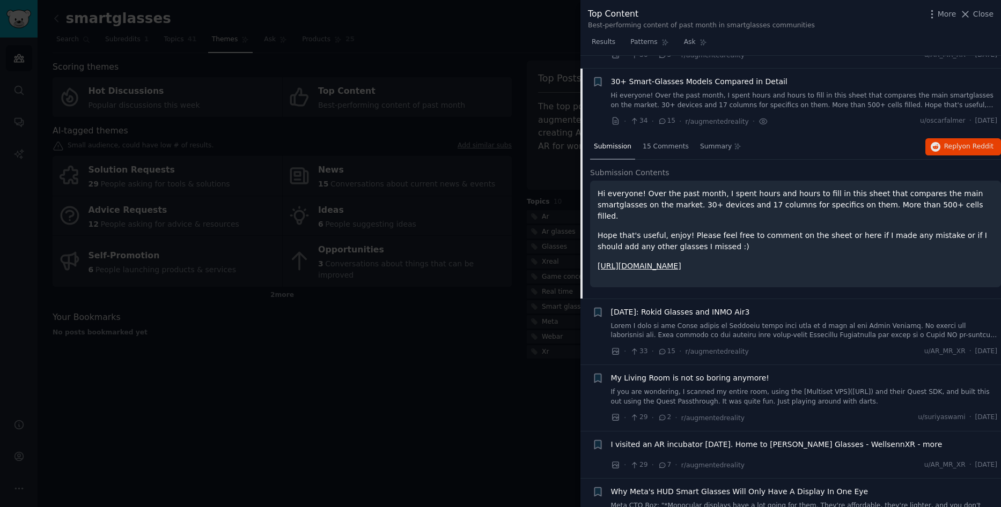
click at [681, 262] on link "https://docs.google.com/spreadsheets/d/1zTOeNmBPijGuqm99tdBJhV-hE5NU74sd55H3Fmb…" at bounding box center [639, 266] width 84 height 9
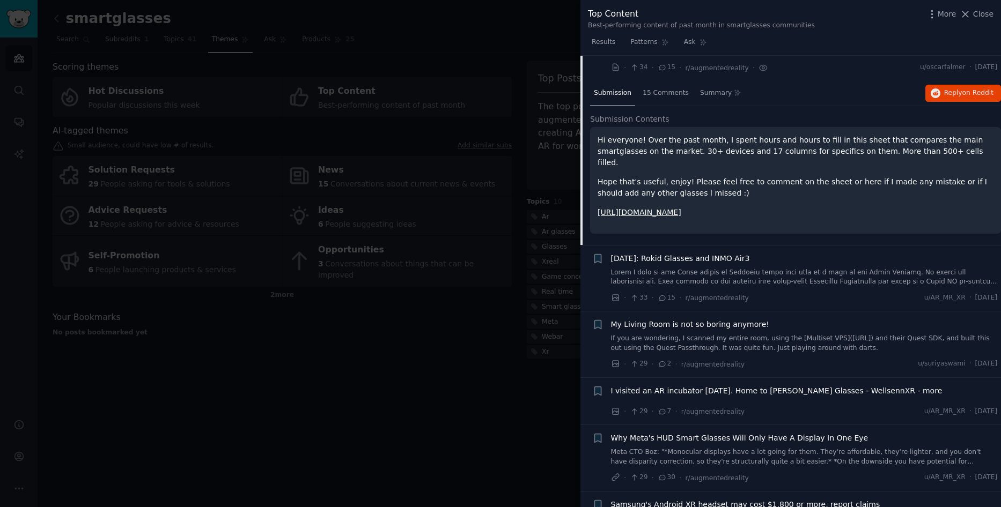
scroll to position [1360, 0]
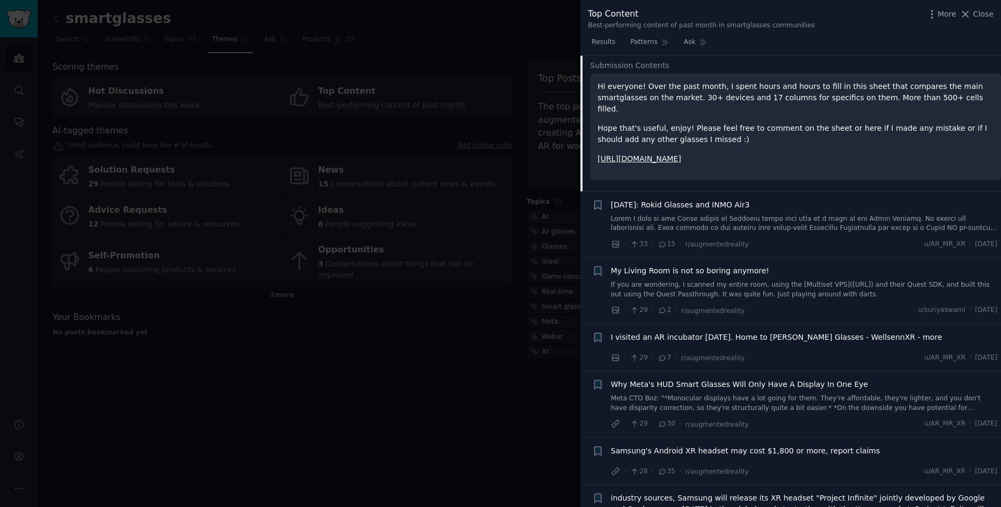
click at [708, 265] on span "My Living Room is not so boring anymore!" at bounding box center [690, 270] width 158 height 11
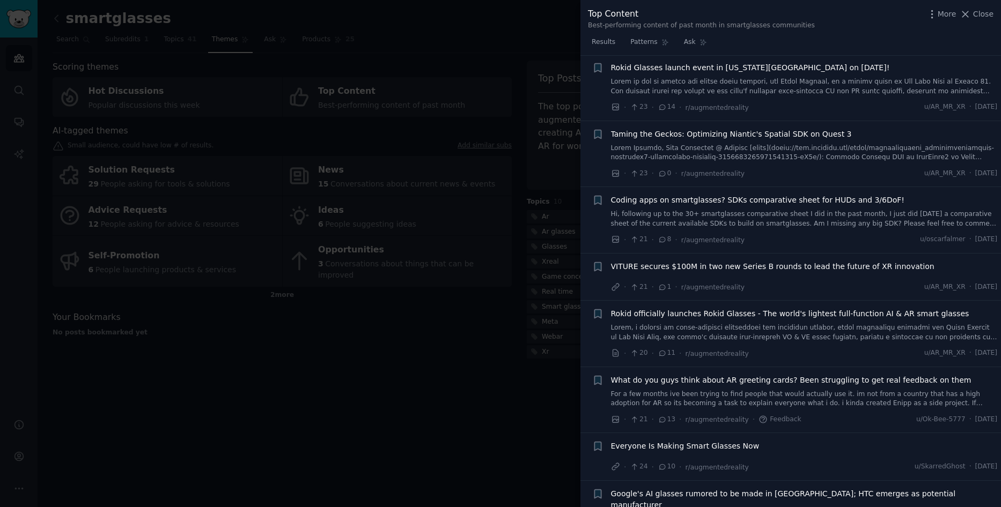
scroll to position [2190, 0]
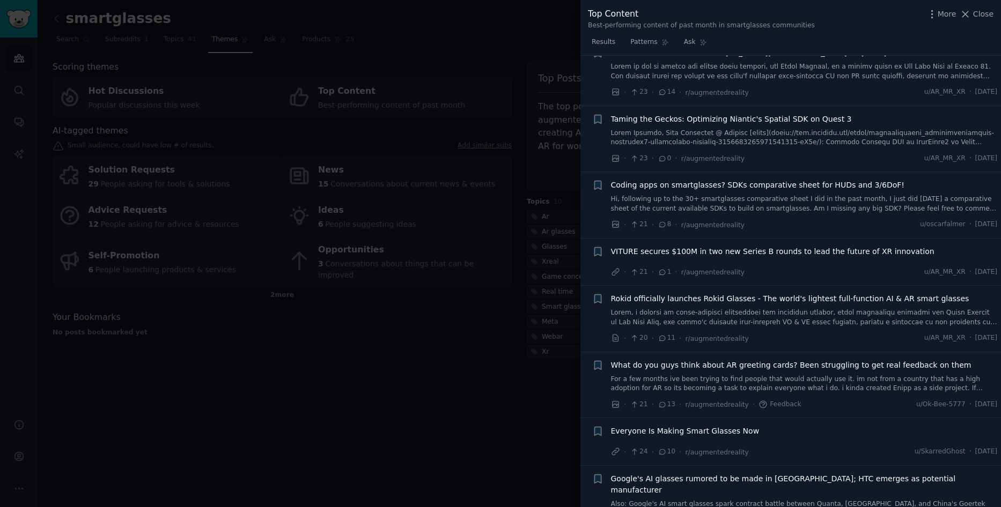
click at [746, 180] on span "Coding apps on smartglasses? SDKs comparative sheet for HUDs and 3/6DoF!" at bounding box center [757, 185] width 293 height 11
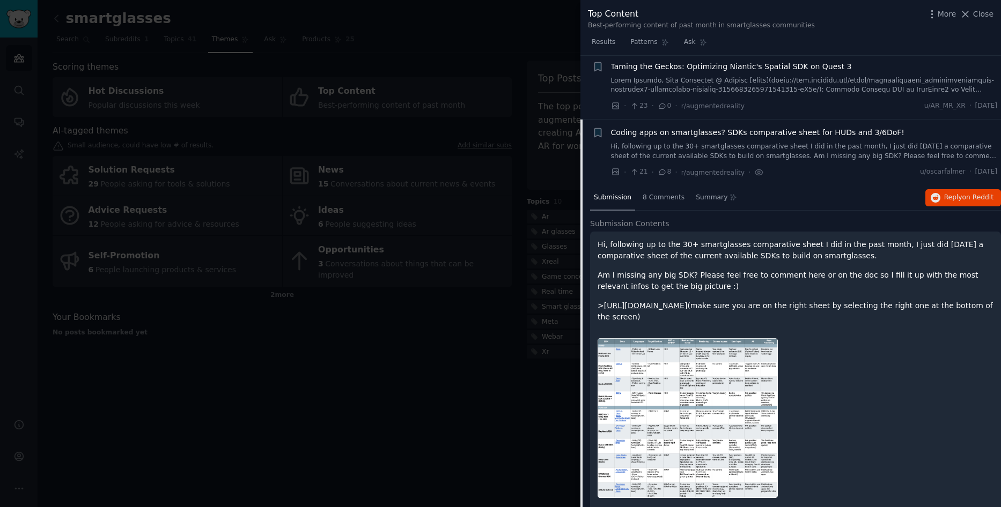
scroll to position [1995, 0]
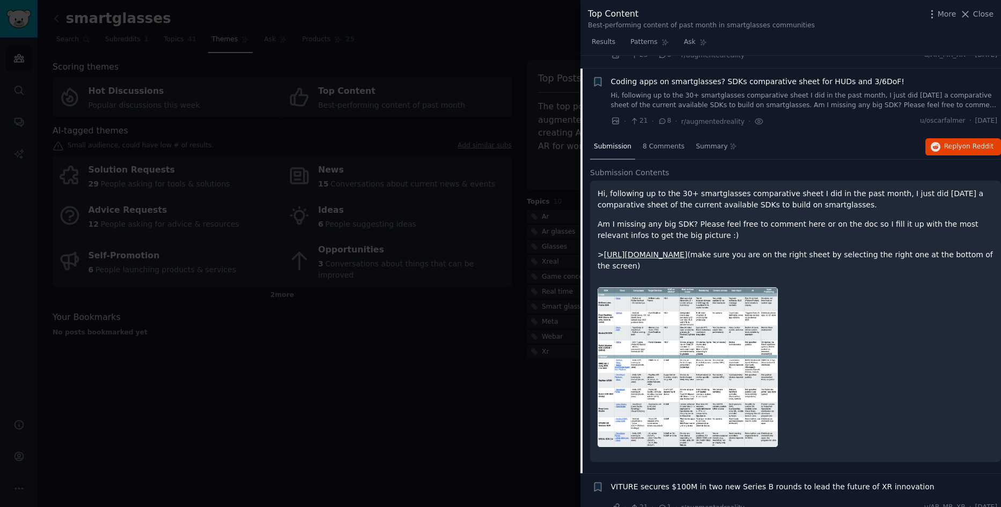
click at [687, 250] on link "[URL][DOMAIN_NAME]" at bounding box center [646, 254] width 84 height 9
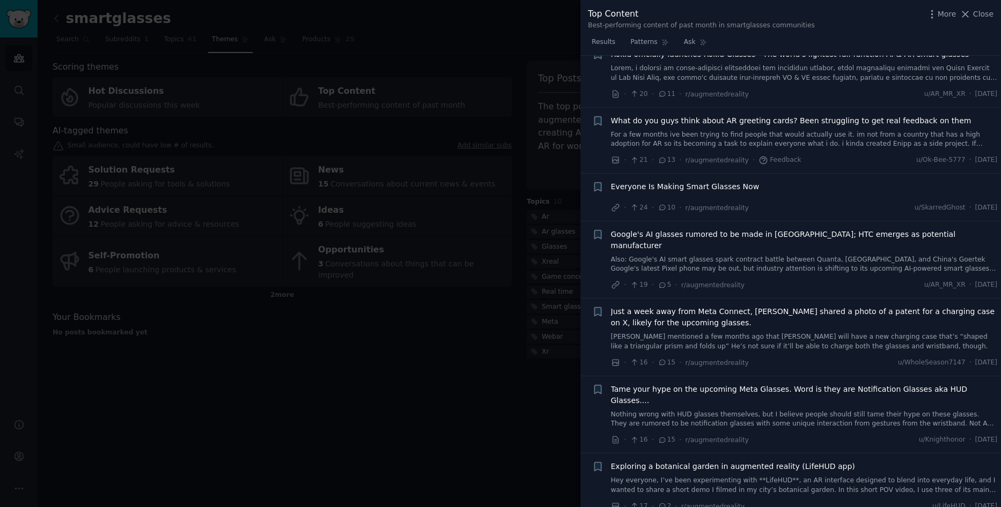
scroll to position [2478, 0]
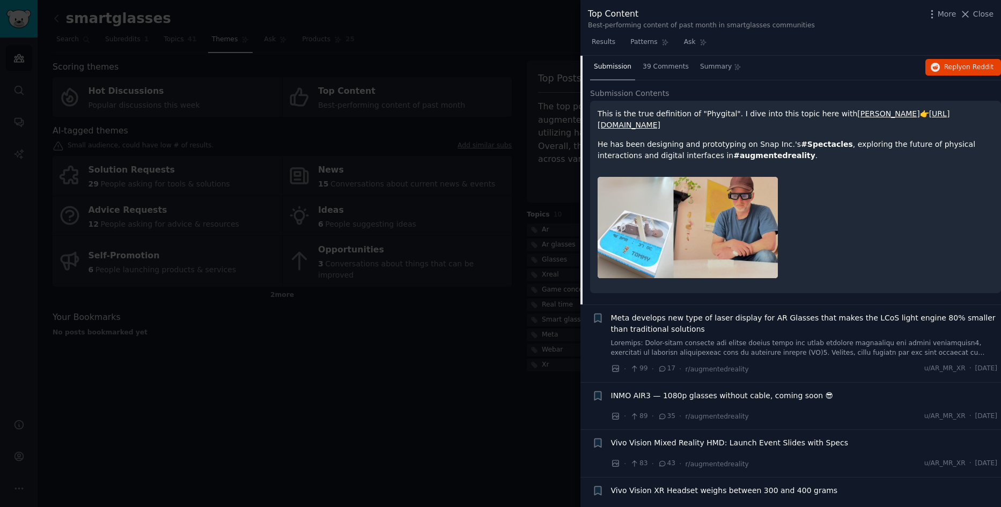
scroll to position [107, 0]
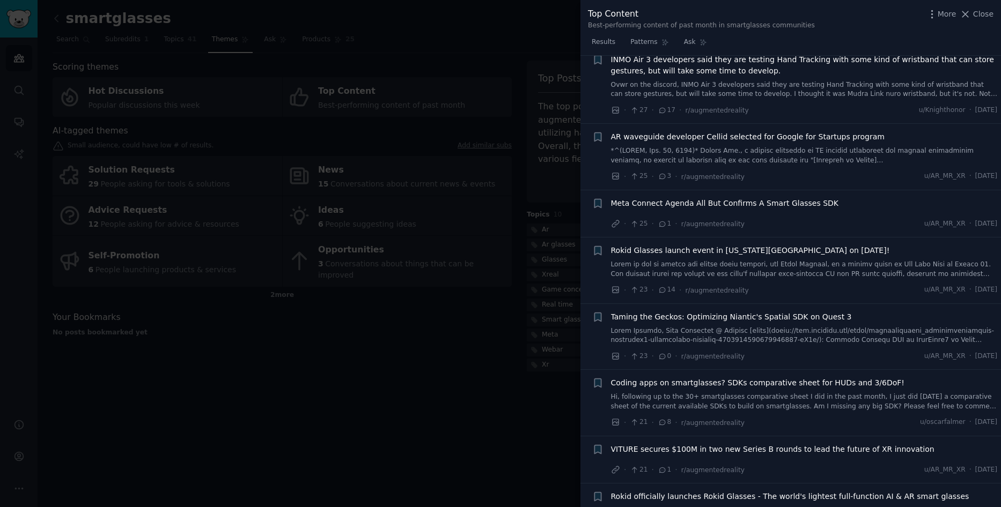
scroll to position [1877, 0]
